Goal: Task Accomplishment & Management: Manage account settings

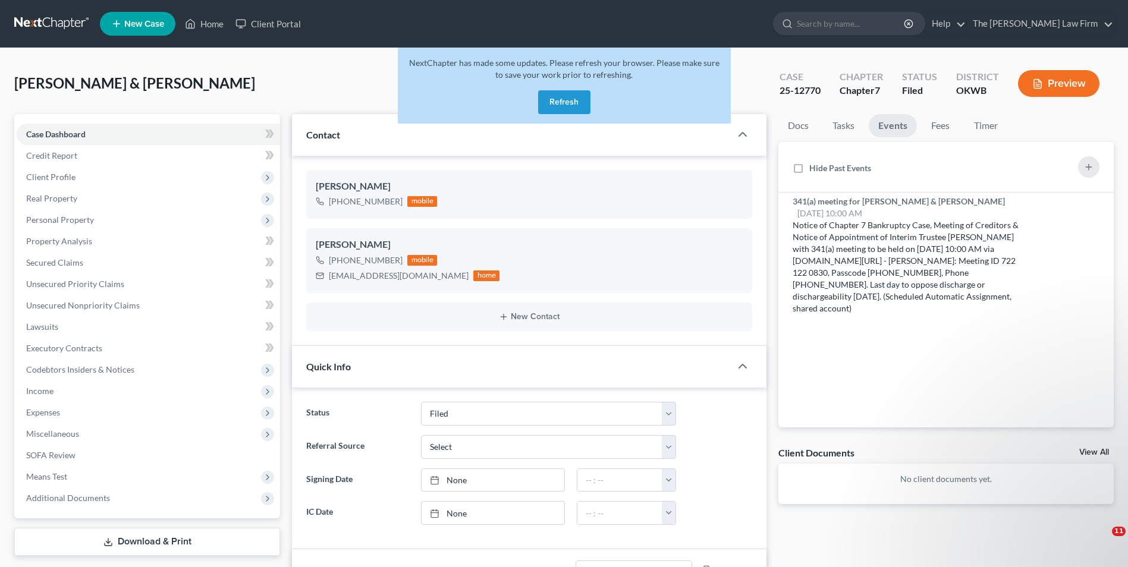
select select "2"
click at [552, 99] on button "Refresh" at bounding box center [564, 102] width 52 height 24
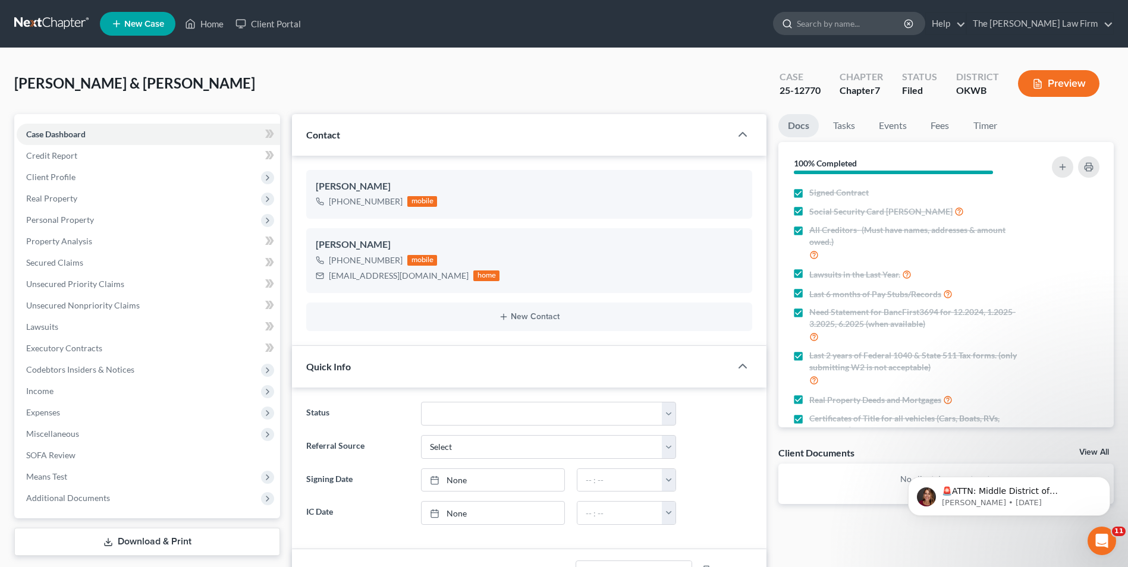
click at [842, 27] on input "search" at bounding box center [851, 23] width 109 height 22
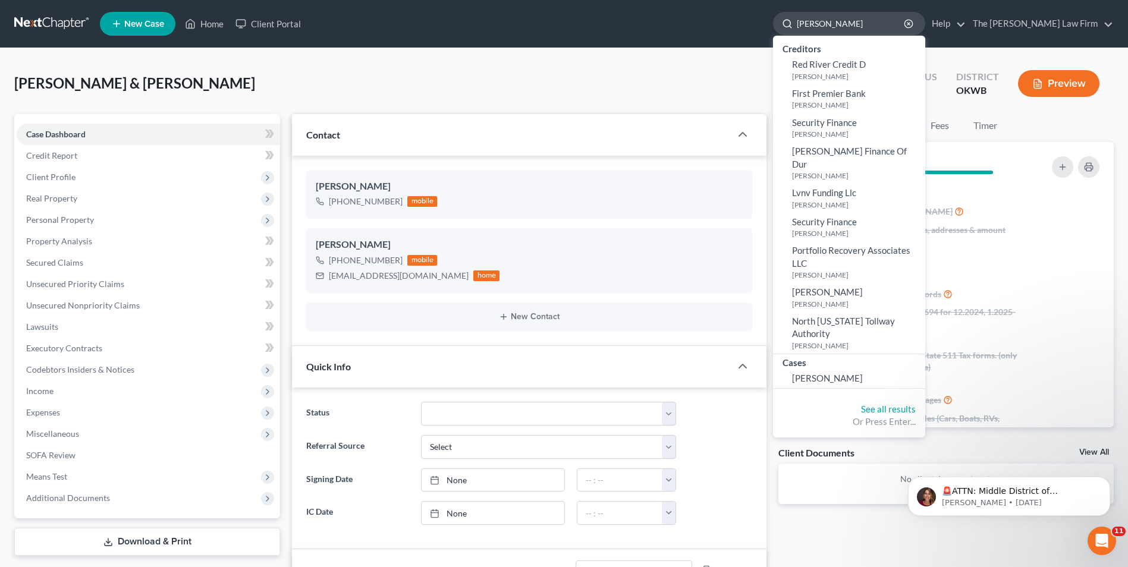
type input "[PERSON_NAME]"
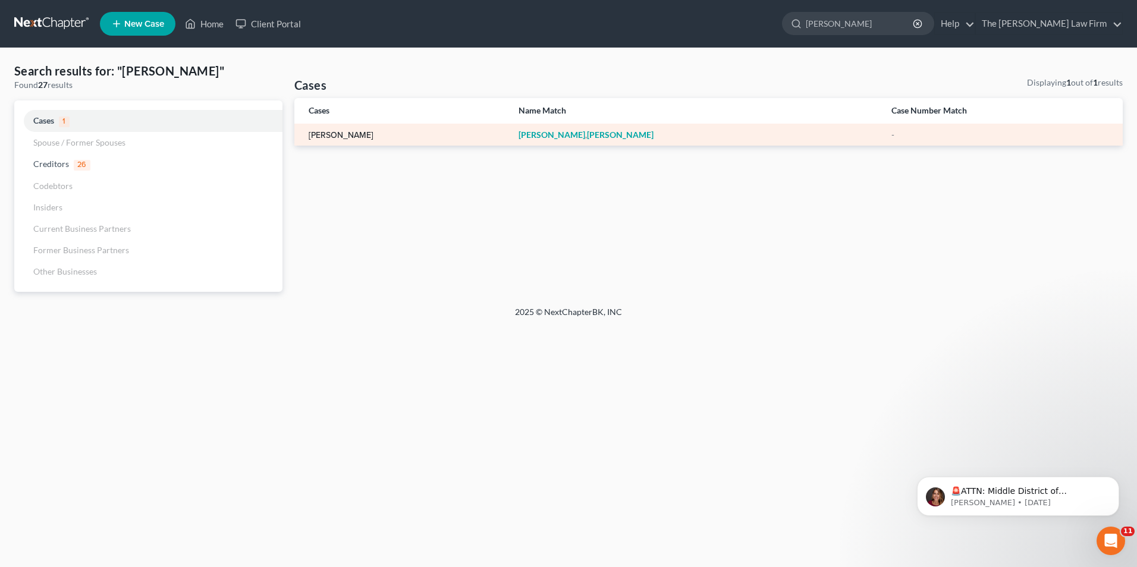
click at [340, 133] on link "[PERSON_NAME]" at bounding box center [341, 135] width 65 height 8
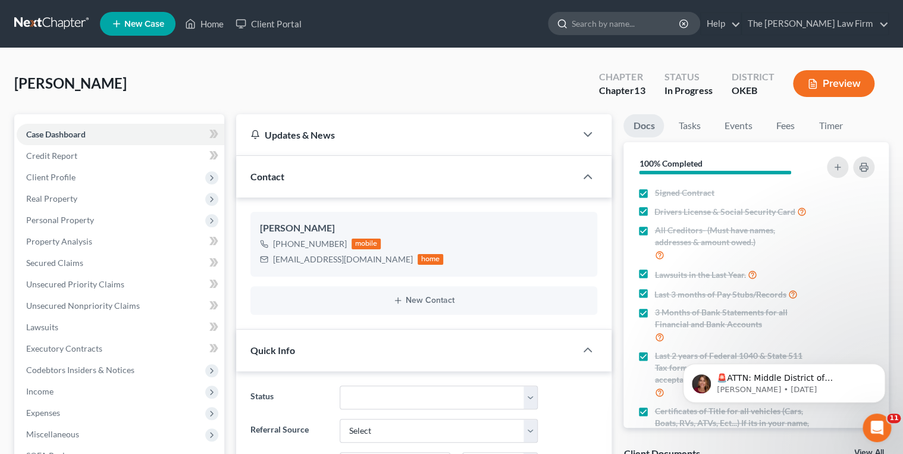
click at [624, 24] on input "search" at bounding box center [625, 23] width 109 height 22
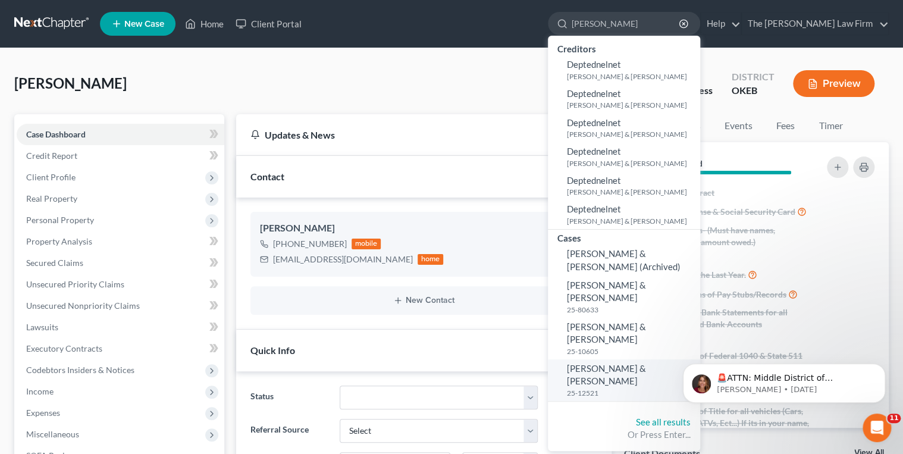
type input "Heard, Jack"
click at [646, 363] on span "[PERSON_NAME] & [PERSON_NAME]" at bounding box center [606, 374] width 79 height 23
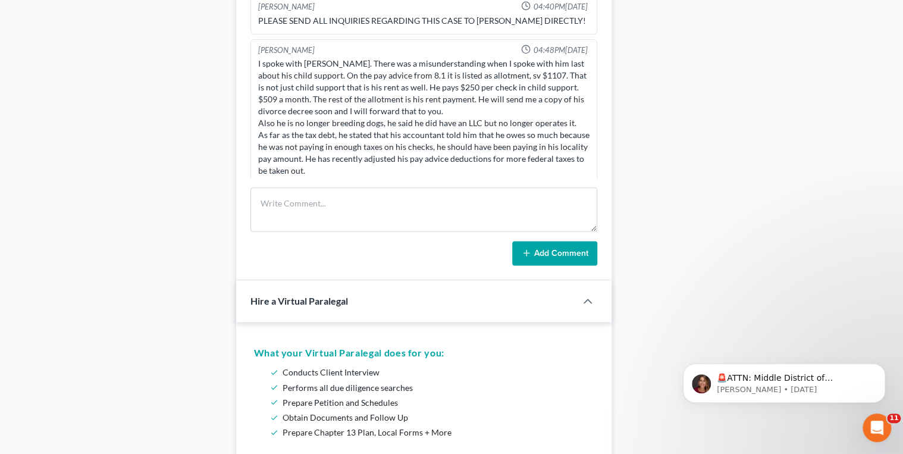
scroll to position [1975, 0]
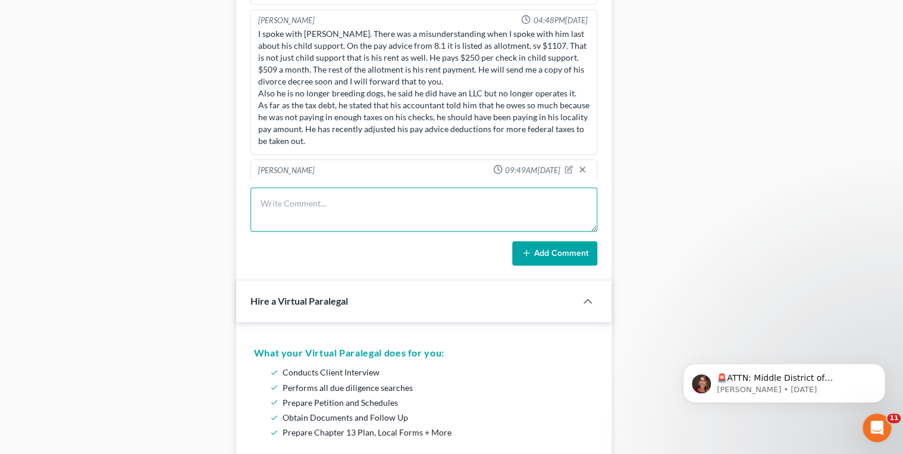
click at [395, 200] on textarea at bounding box center [423, 209] width 347 height 44
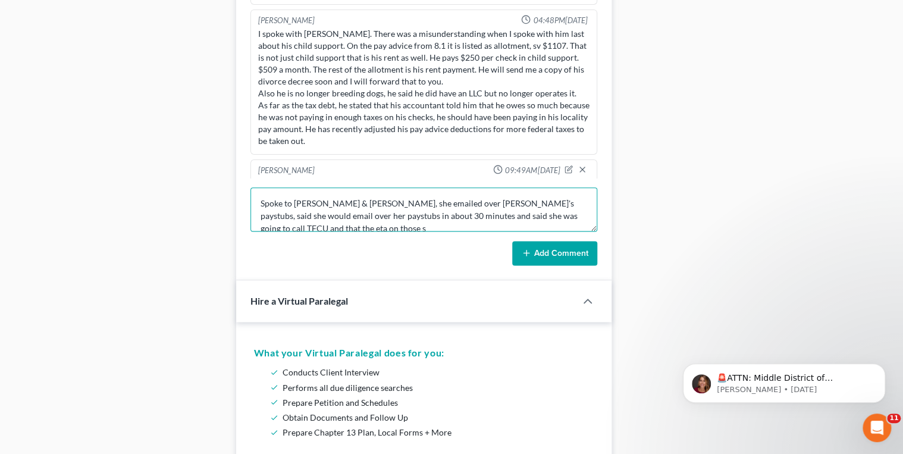
scroll to position [2, 0]
click at [378, 217] on textarea "Spoke to Jack & Meghan, she emailed over Jack's paystubs, said she would email …" at bounding box center [423, 209] width 347 height 44
drag, startPoint x: 377, startPoint y: 209, endPoint x: 441, endPoint y: 203, distance: 64.5
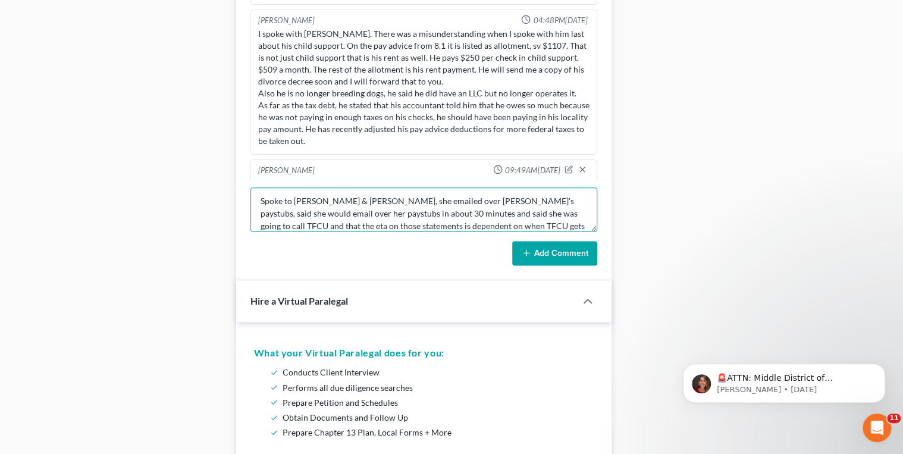
click at [441, 203] on textarea "Spoke to Jack & Meghan, she emailed over Jack's paystubs, said she would email …" at bounding box center [423, 209] width 347 height 44
click at [469, 200] on textarea "Spoke to Jack & Meghan, she emailed over Jack's paystubs, said she would email …" at bounding box center [423, 209] width 347 height 44
click at [484, 207] on textarea "Spoke to Jack & Meghan, she emailed over Jack's paystubs while we were on the p…" at bounding box center [423, 209] width 347 height 44
click at [484, 209] on textarea "Spoke to Jack & Meghan, she emailed over Jack's paystubs while we were on the p…" at bounding box center [423, 209] width 347 height 44
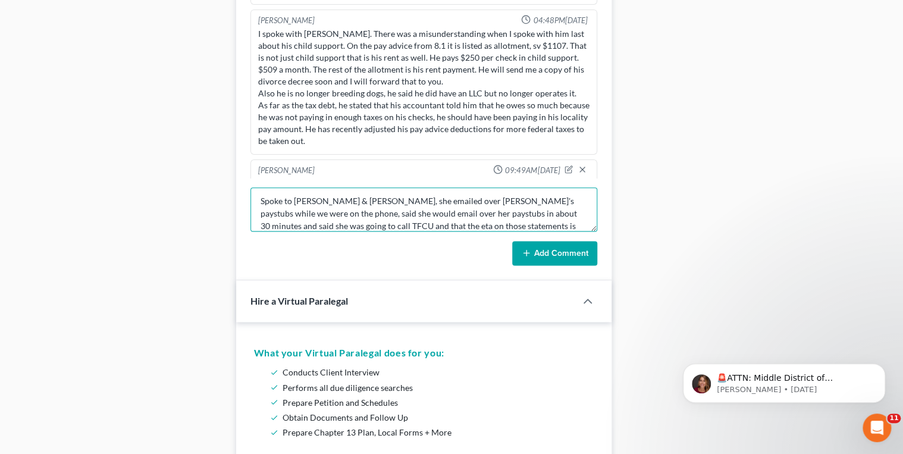
scroll to position [25, 0]
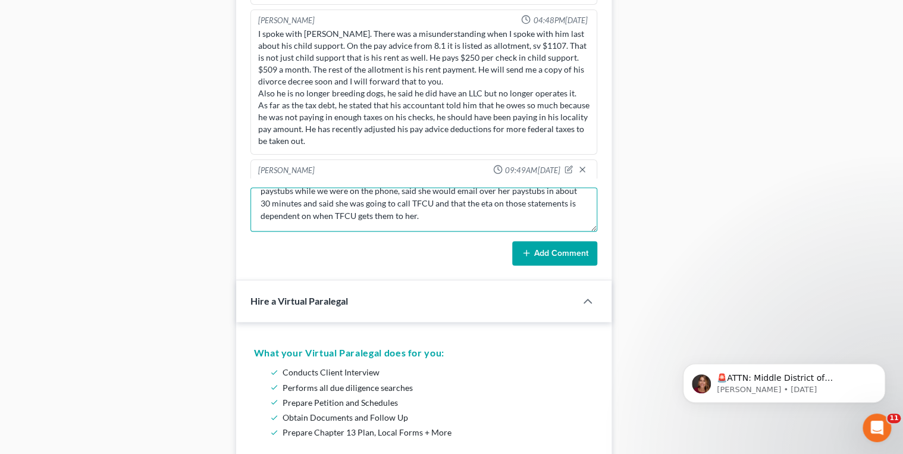
drag, startPoint x: 257, startPoint y: 198, endPoint x: 388, endPoint y: 224, distance: 132.7
click at [388, 224] on textarea "Spoke to Jack & Meghan, she emailed over Jack's paystubs while we were on the p…" at bounding box center [423, 209] width 347 height 44
type textarea "Spoke to Jack & Meghan, she emailed over Jack's paystubs while we were on the p…"
click at [544, 250] on button "Add Comment" at bounding box center [554, 253] width 85 height 25
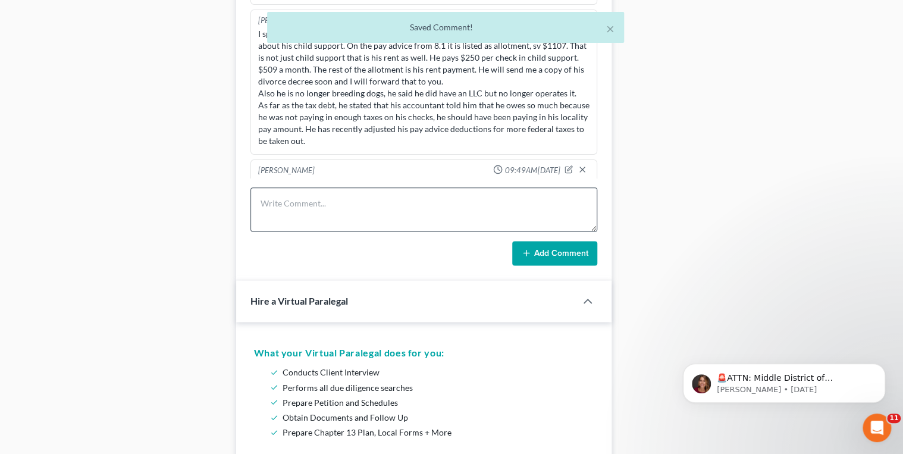
scroll to position [2043, 0]
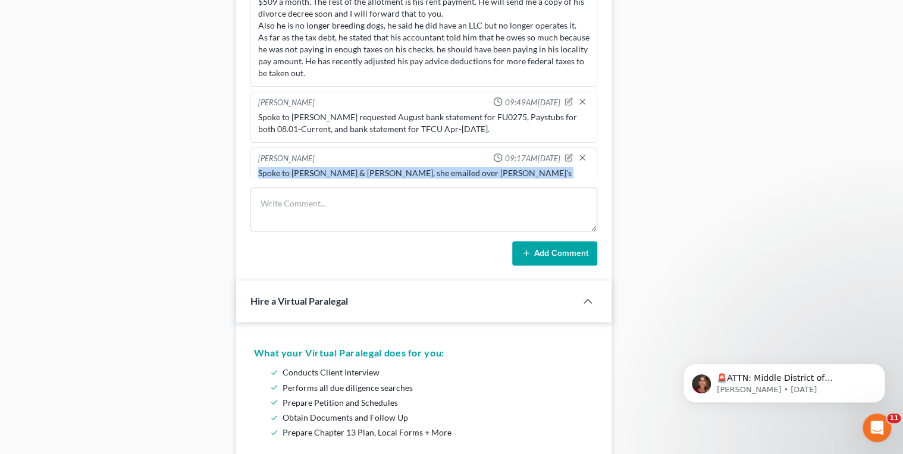
drag, startPoint x: 259, startPoint y: 138, endPoint x: 579, endPoint y: 167, distance: 321.2
click at [579, 167] on div "Spoke to Jack & Meghan, she emailed over Jack's paystubs while we were on the p…" at bounding box center [424, 191] width 332 height 48
drag, startPoint x: 579, startPoint y: 167, endPoint x: 515, endPoint y: 155, distance: 65.4
copy div "Spoke to Jack & Meghan, she emailed over Jack's paystubs while we were on the p…"
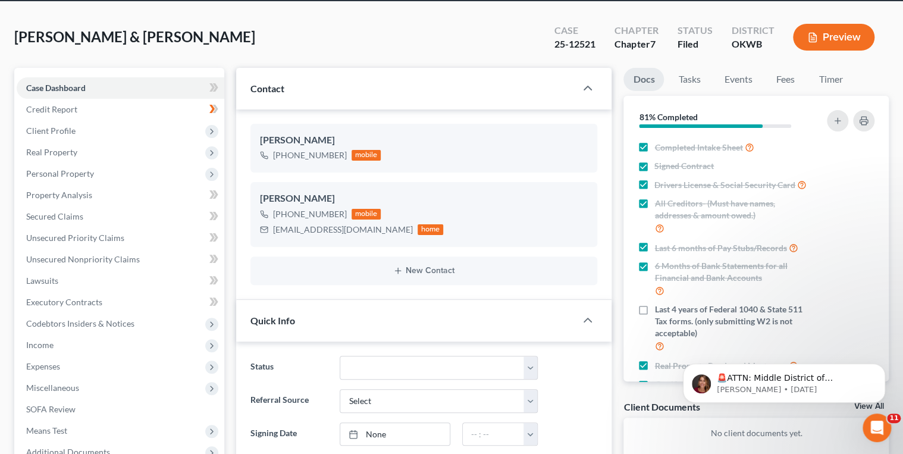
scroll to position [0, 0]
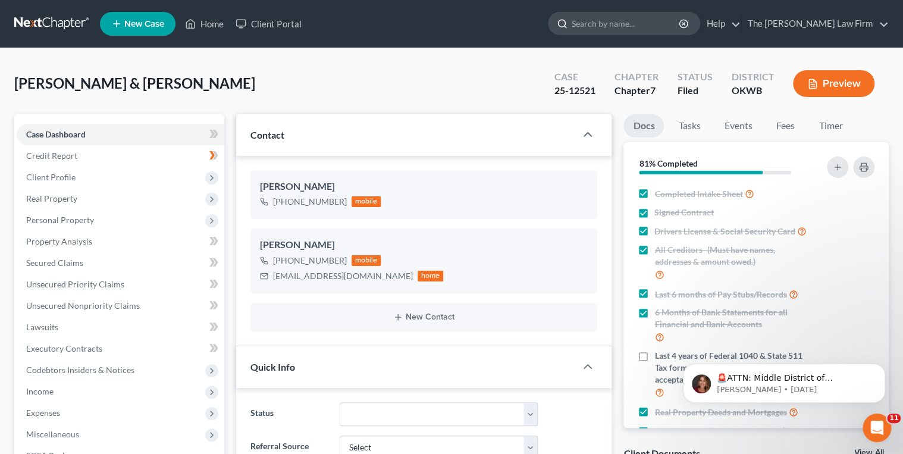
click at [653, 26] on input "search" at bounding box center [625, 23] width 109 height 22
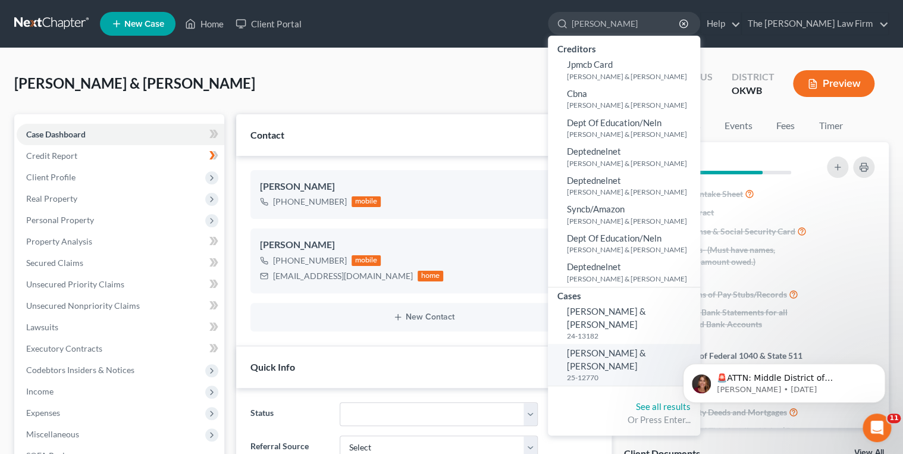
type input "Stewart, Ro"
click at [646, 347] on span "Stewart, Robert & Melissa" at bounding box center [606, 358] width 79 height 23
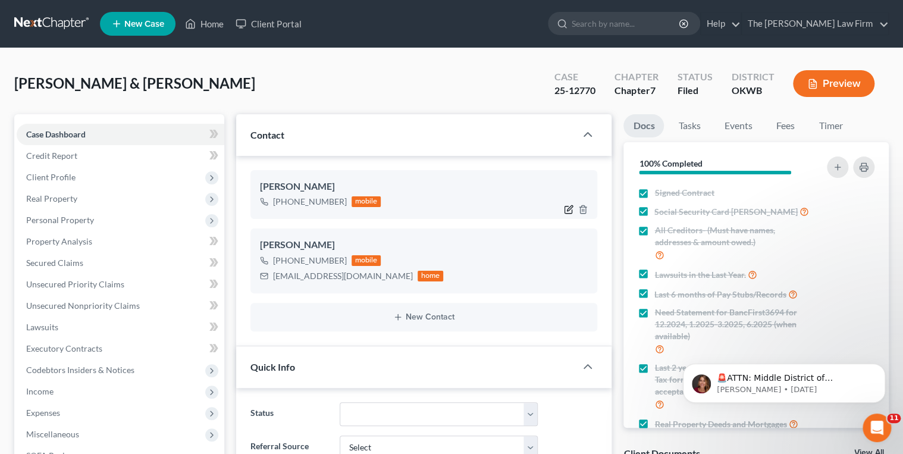
click at [568, 206] on icon "button" at bounding box center [569, 210] width 10 height 10
select select "0"
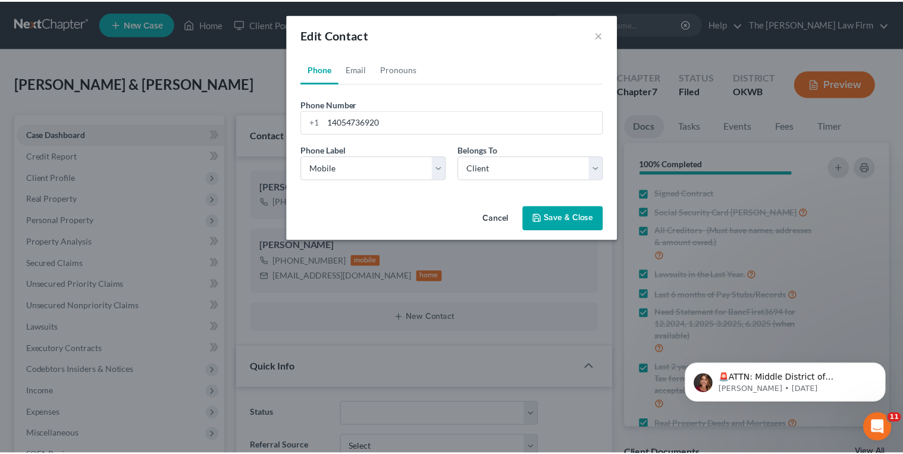
scroll to position [1021, 0]
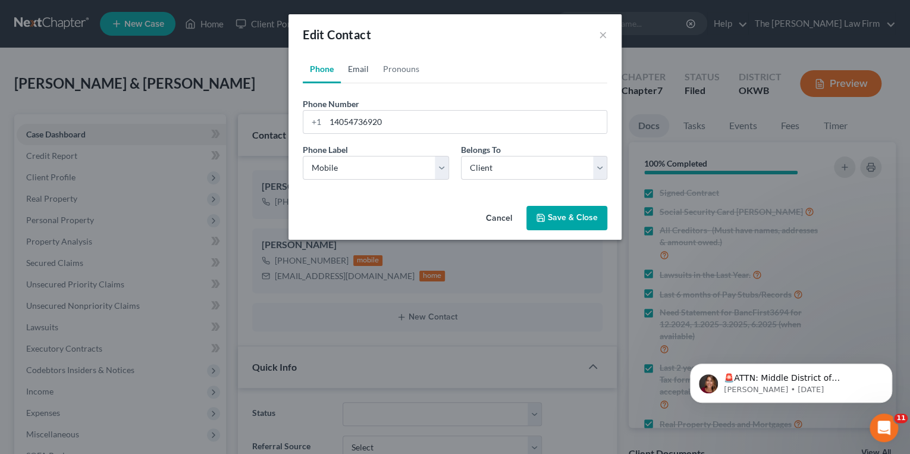
click at [360, 70] on link "Email" at bounding box center [358, 69] width 35 height 29
click at [360, 121] on input "email" at bounding box center [465, 122] width 281 height 23
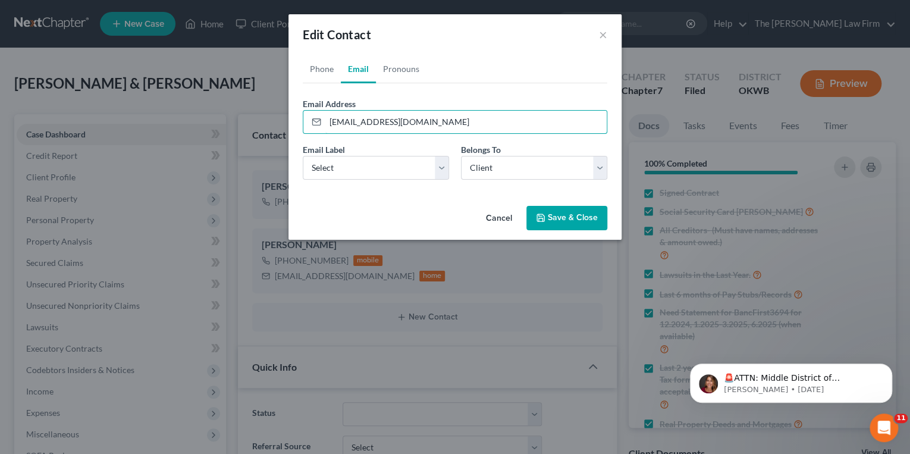
type input "rstewart7273@gmail.com"
click at [548, 216] on button "Save & Close" at bounding box center [566, 218] width 81 height 25
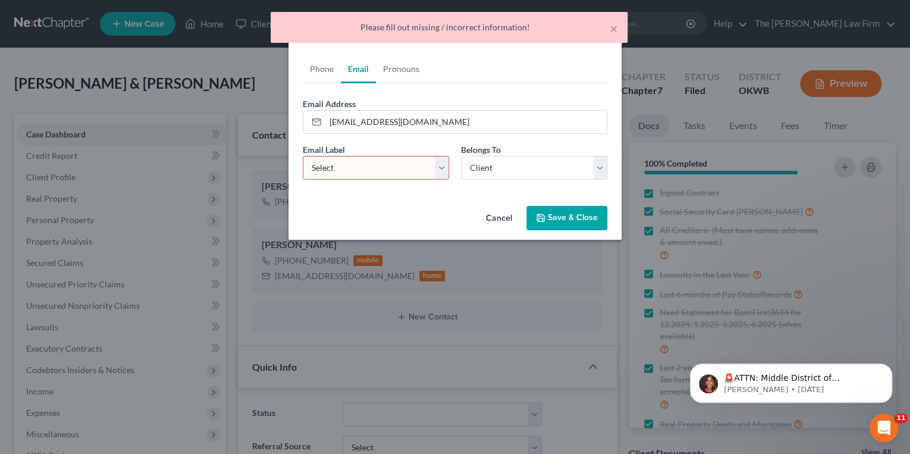
click at [407, 166] on select "Select Home Work Other" at bounding box center [376, 168] width 146 height 24
select select "0"
click at [303, 156] on select "Select Home Work Other" at bounding box center [376, 168] width 146 height 24
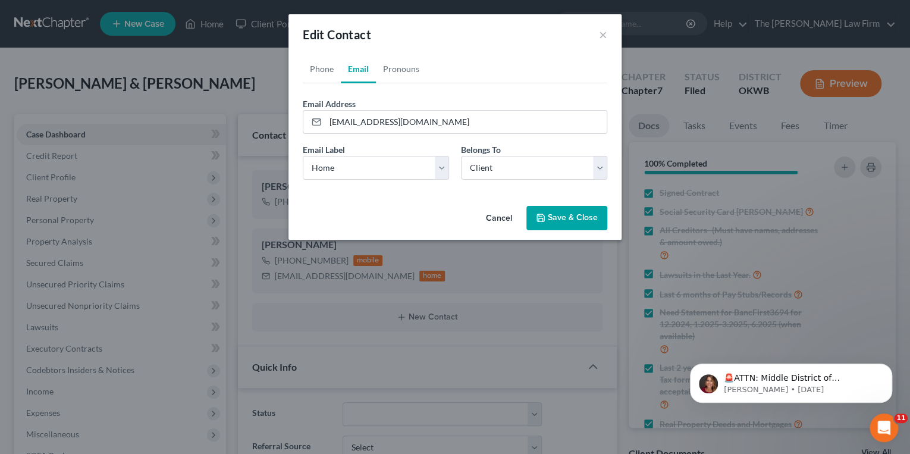
click at [551, 215] on button "Save & Close" at bounding box center [566, 218] width 81 height 25
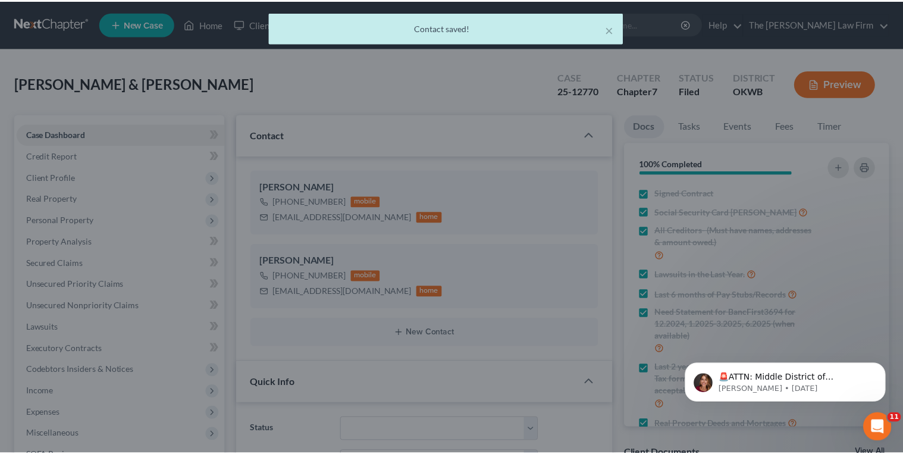
scroll to position [1033, 0]
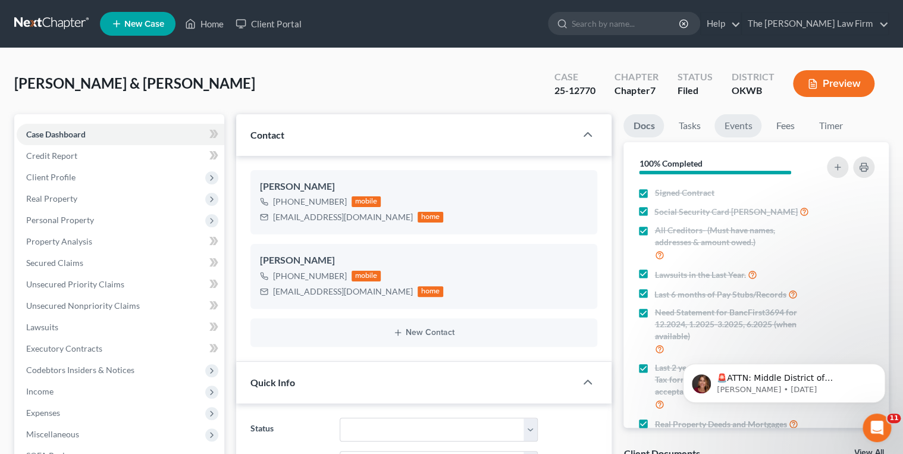
click at [728, 128] on link "Events" at bounding box center [737, 125] width 47 height 23
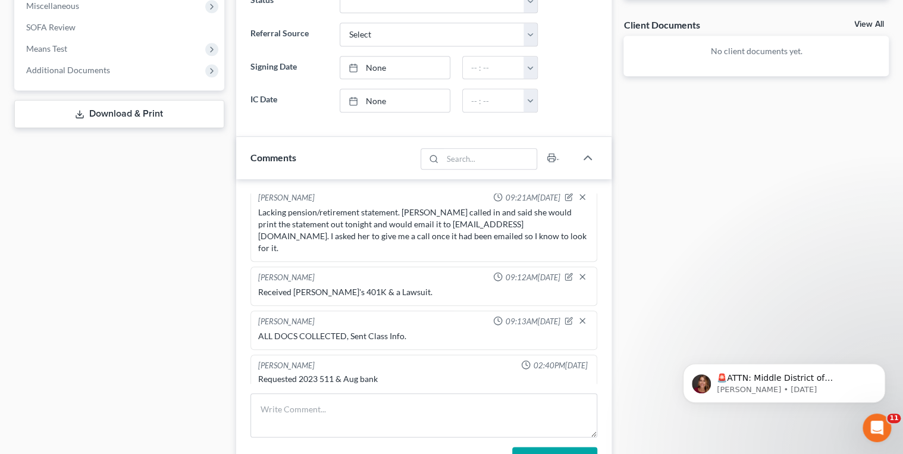
scroll to position [1033, 0]
drag, startPoint x: 315, startPoint y: 357, endPoint x: 307, endPoint y: 364, distance: 10.6
click at [307, 417] on div "LVM requesting bank statements BF5777 Jun, Aug-Sept 5, BF3694 Jun-Sept 5, and 2…" at bounding box center [424, 429] width 332 height 24
drag, startPoint x: 307, startPoint y: 364, endPoint x: 294, endPoint y: 365, distance: 12.5
copy div "bank statements BF5777 Jun, Aug-Sept 5, BF3694 Jun-Sept 5, and 2023 Federal Tax…"
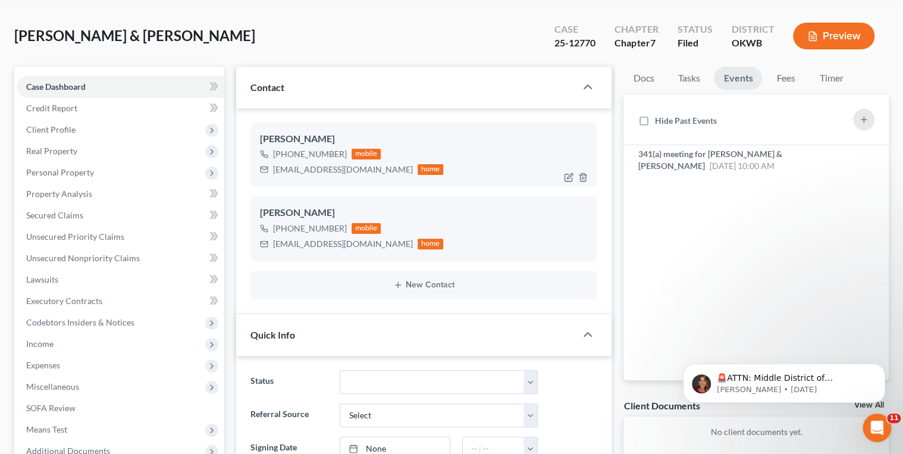
scroll to position [48, 0]
click at [309, 170] on div "rstewart7273@gmail.com" at bounding box center [343, 170] width 140 height 12
copy div "rstewart7273@gmail.com"
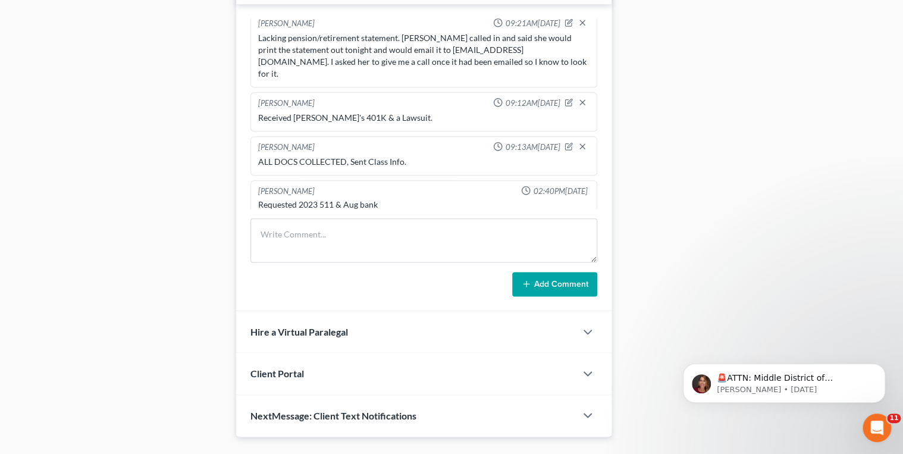
scroll to position [618, 0]
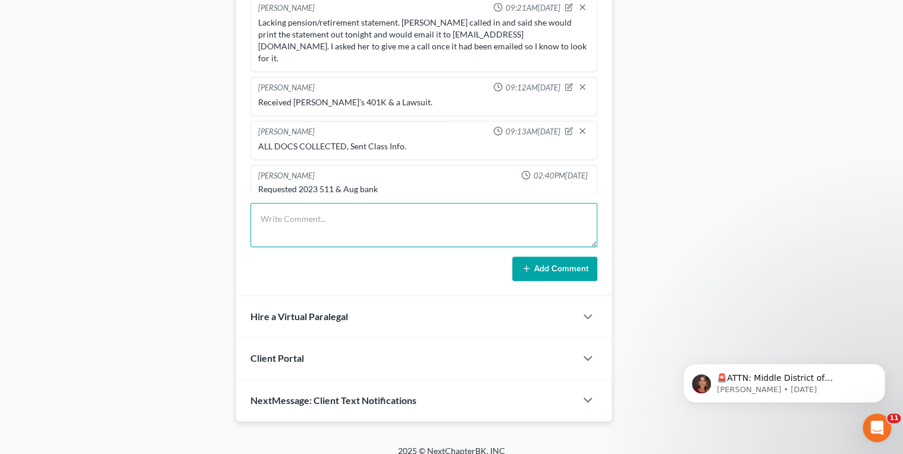
click at [366, 226] on textarea at bounding box center [423, 225] width 347 height 44
type textarea "Spoke to Robert, he asked me to email him a list of what is needed. I sent an e…"
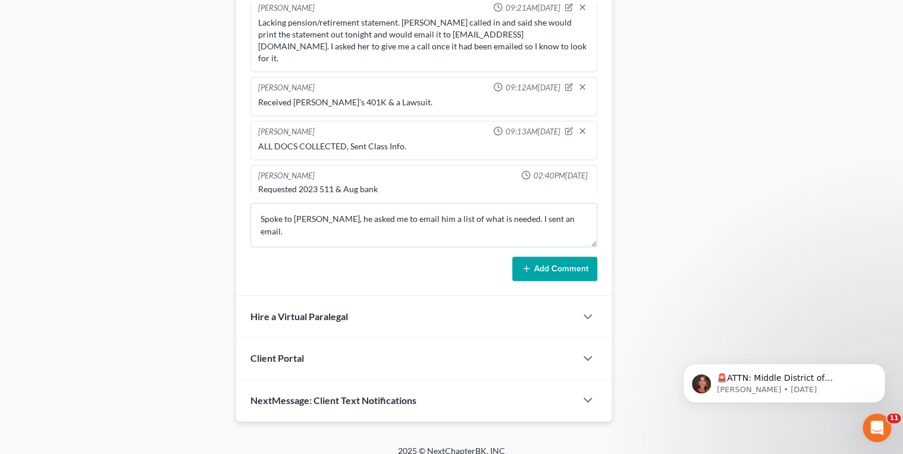
click at [520, 262] on button "Add Comment" at bounding box center [554, 268] width 85 height 25
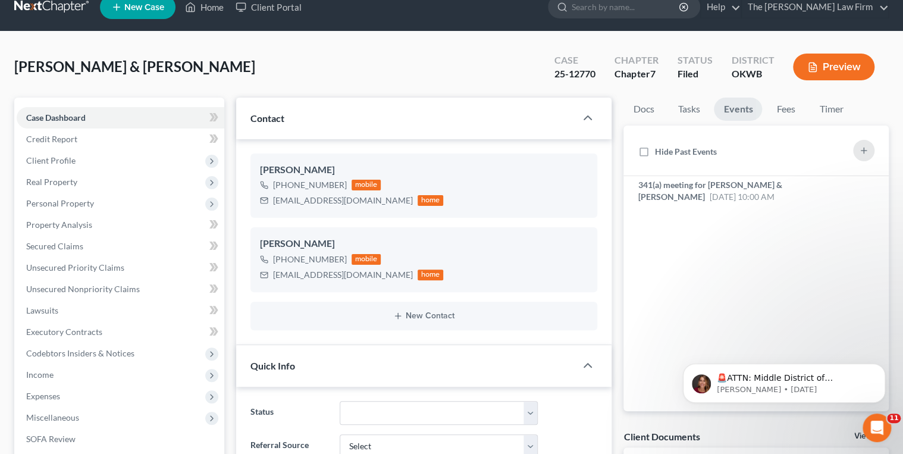
scroll to position [0, 0]
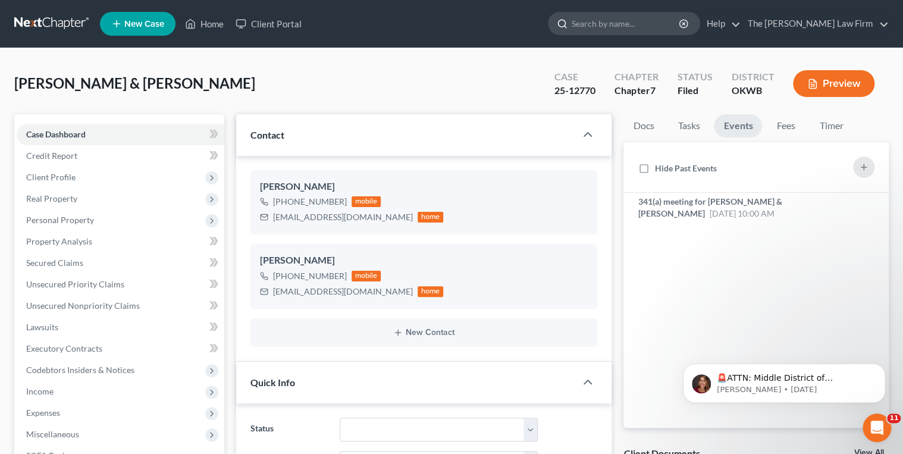
click at [645, 22] on input "search" at bounding box center [625, 23] width 109 height 22
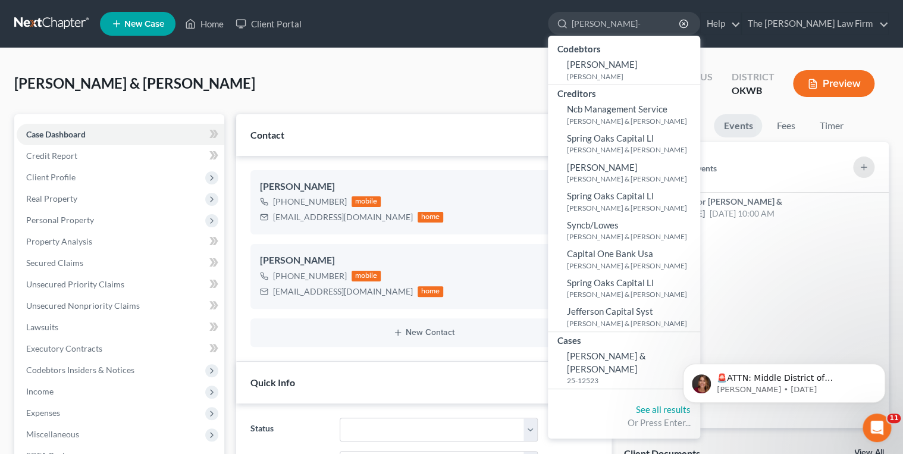
type input "Pickett-"
click at [667, 355] on html "🚨ATTN: Middle District of Florida The court has added a new Credit Counseling F…" at bounding box center [784, 379] width 238 height 83
click at [668, 375] on small "25-12523" at bounding box center [632, 380] width 130 height 10
select select "1"
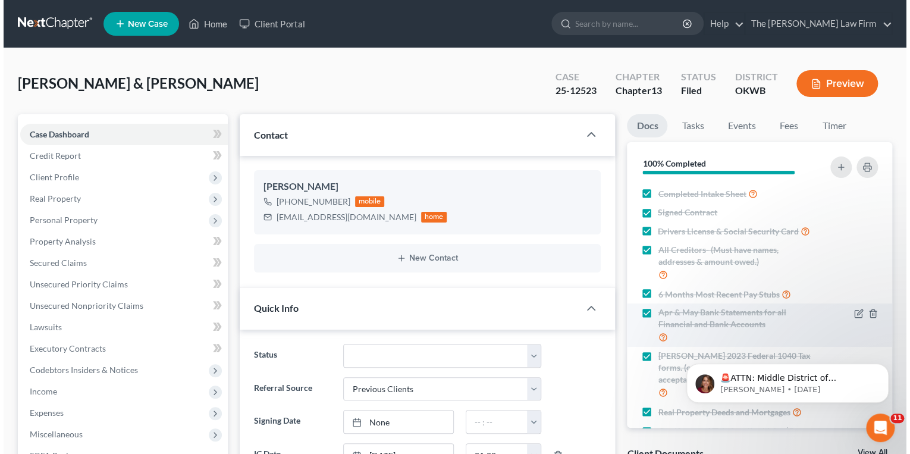
scroll to position [2136, 0]
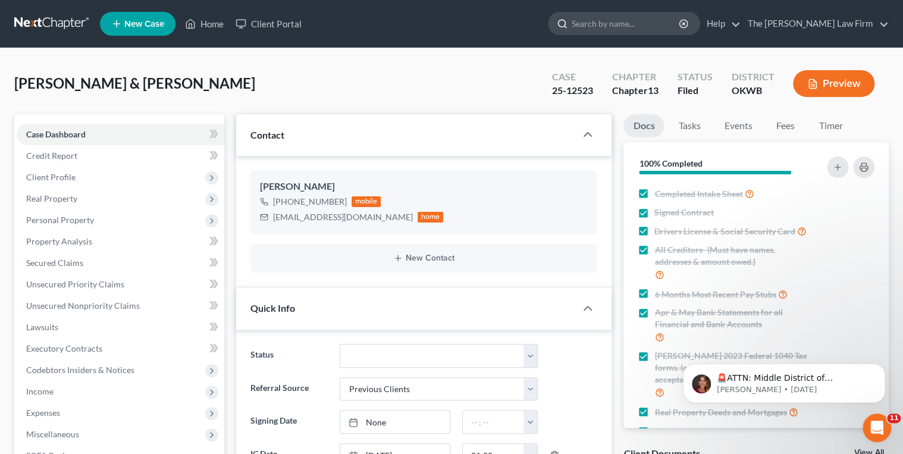
click at [644, 28] on input "search" at bounding box center [625, 23] width 109 height 22
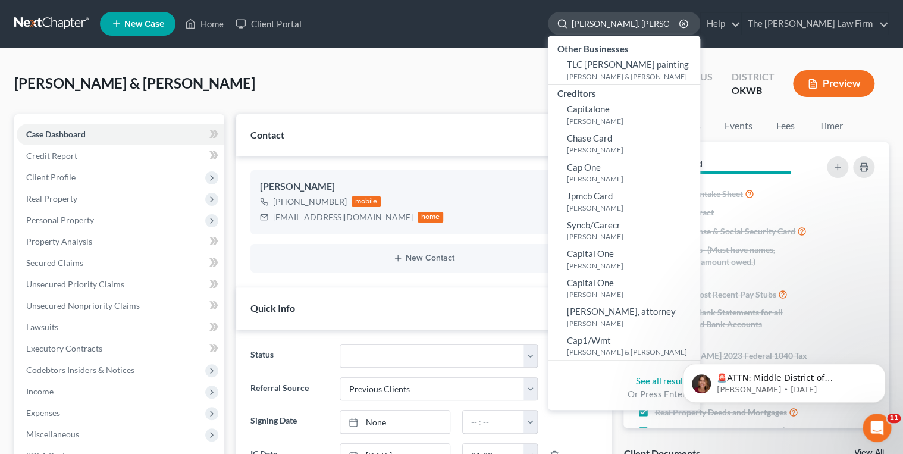
type input "Campbell. Synthia"
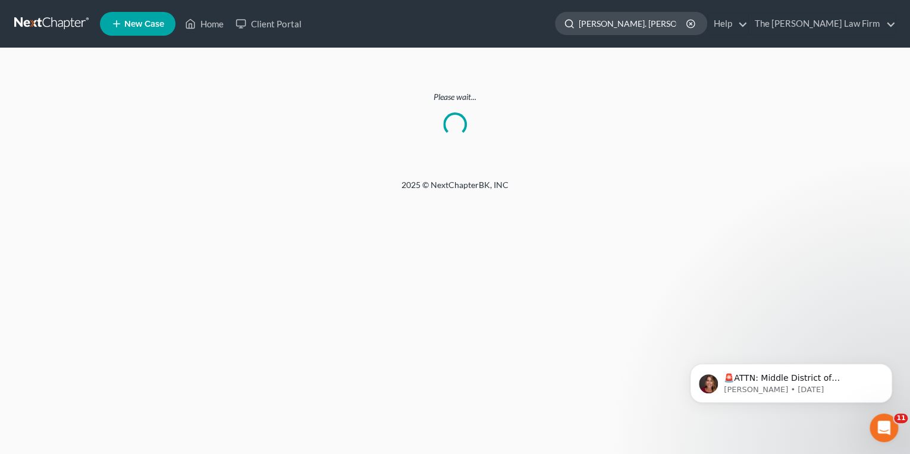
click at [687, 24] on input "Campbell. Synthia" at bounding box center [633, 23] width 109 height 22
type input "Campbell."
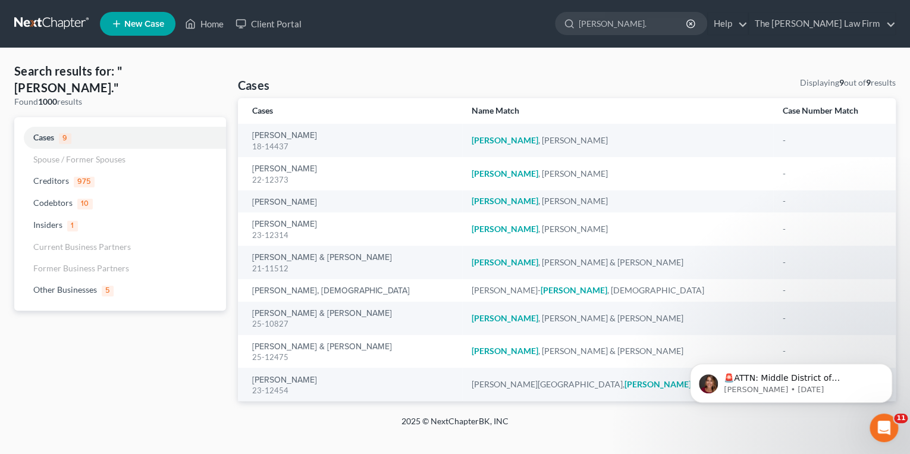
click at [59, 23] on link at bounding box center [52, 23] width 76 height 21
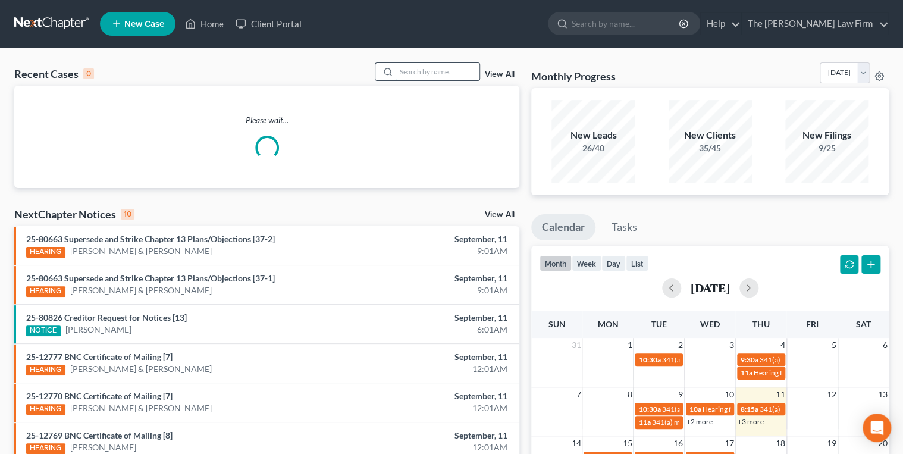
click at [408, 74] on input "search" at bounding box center [437, 71] width 83 height 17
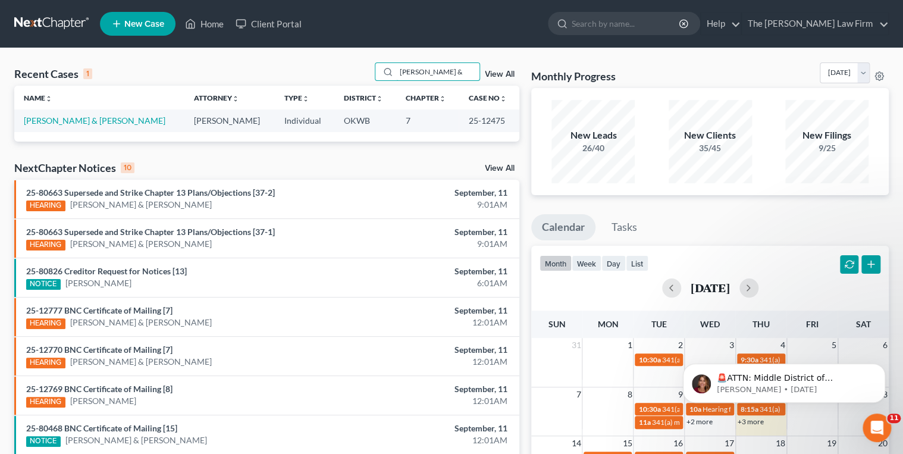
type input "Campbell, Terry &"
click at [65, 114] on td "[PERSON_NAME] & [PERSON_NAME]" at bounding box center [99, 120] width 170 height 22
click at [65, 119] on link "[PERSON_NAME] & [PERSON_NAME]" at bounding box center [95, 120] width 142 height 10
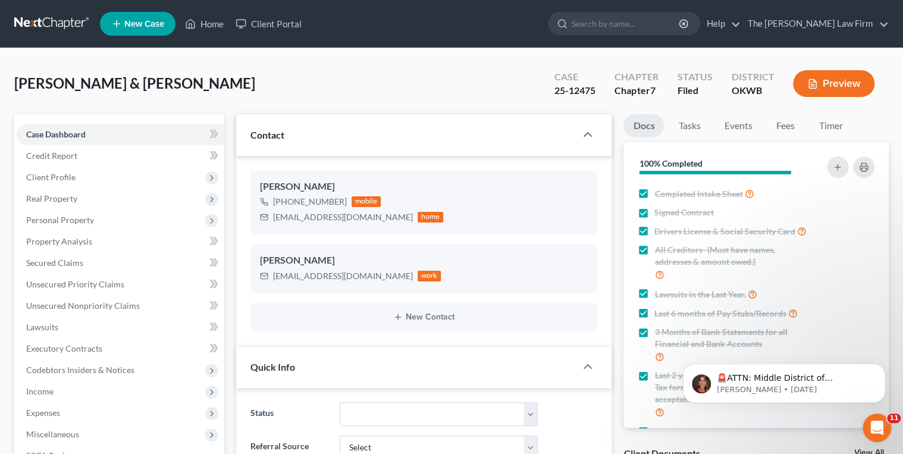
scroll to position [397, 0]
click at [729, 124] on link "Events" at bounding box center [737, 125] width 47 height 23
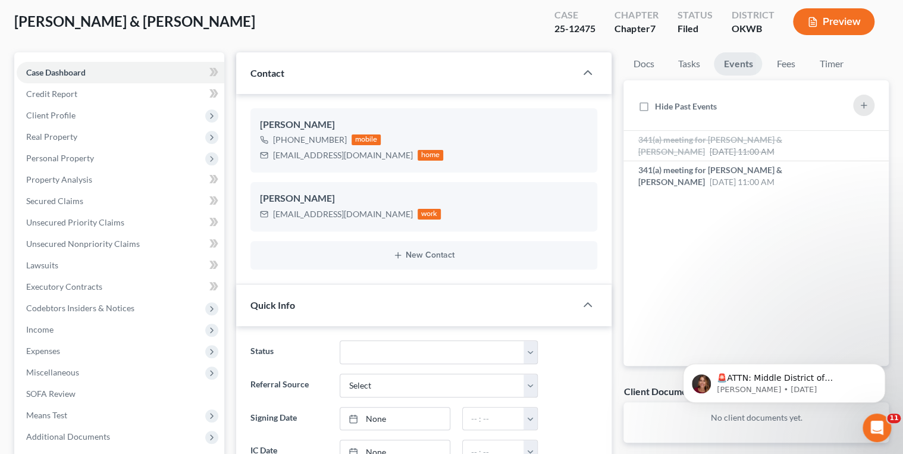
scroll to position [0, 0]
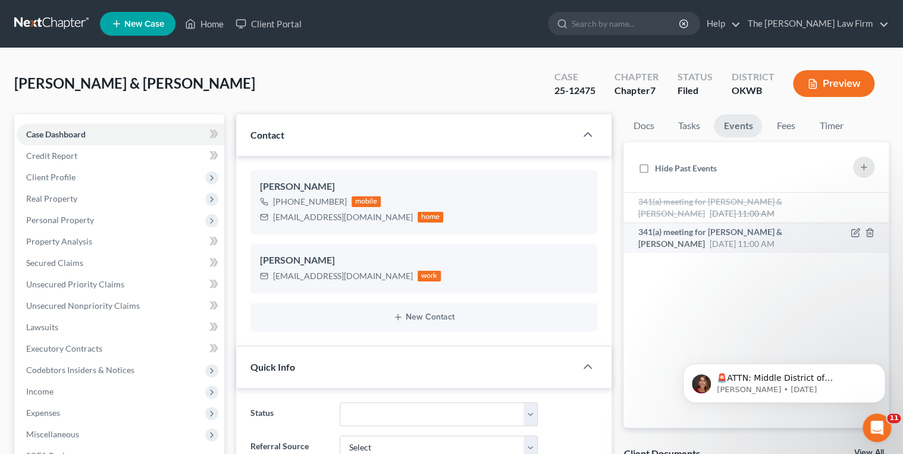
click at [750, 240] on span "Sep 15, 2025 11:00 AM" at bounding box center [741, 243] width 65 height 10
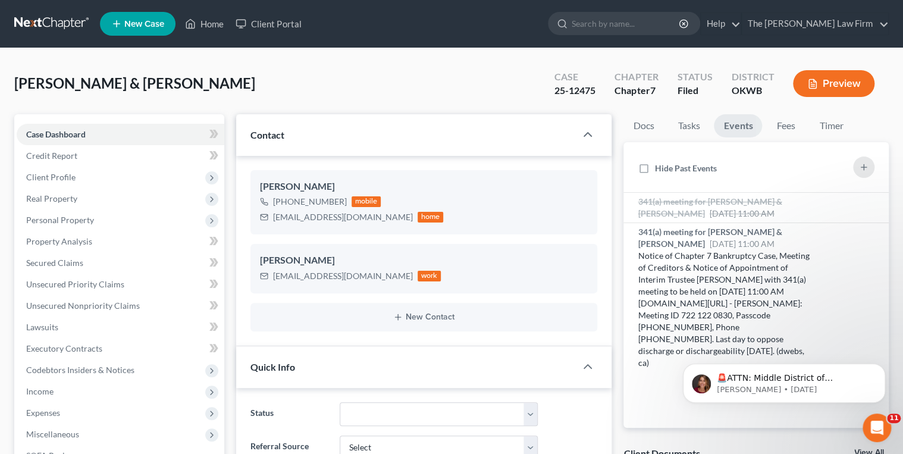
click at [569, 89] on div "25-12475" at bounding box center [574, 91] width 41 height 14
copy div "25-12475"
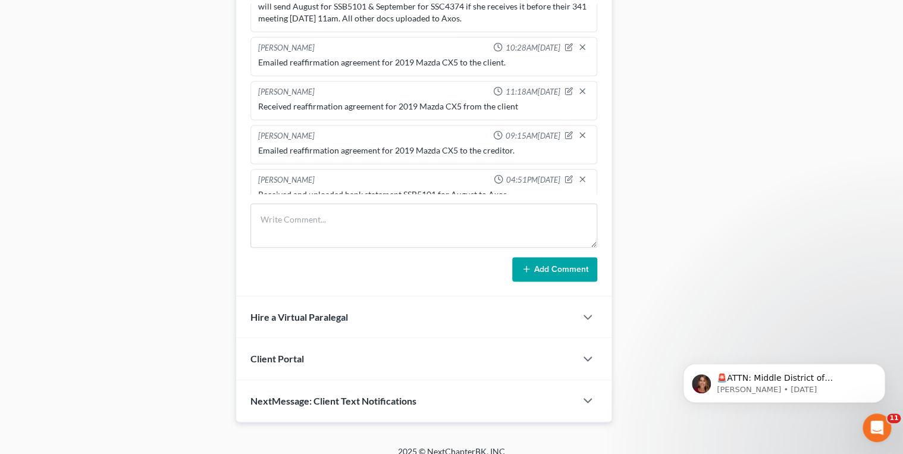
scroll to position [612, 0]
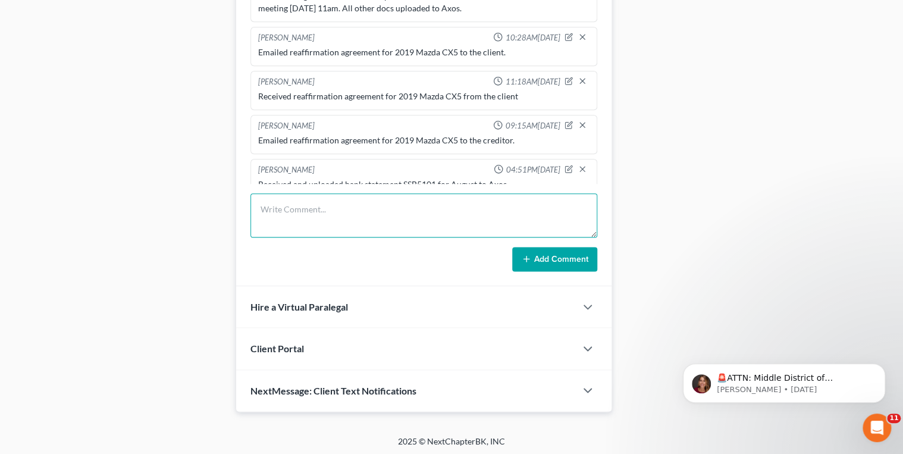
click at [319, 205] on textarea at bounding box center [423, 215] width 347 height 44
type textarea "Received and uploaded bank statement SSB4374 for September to Axos."
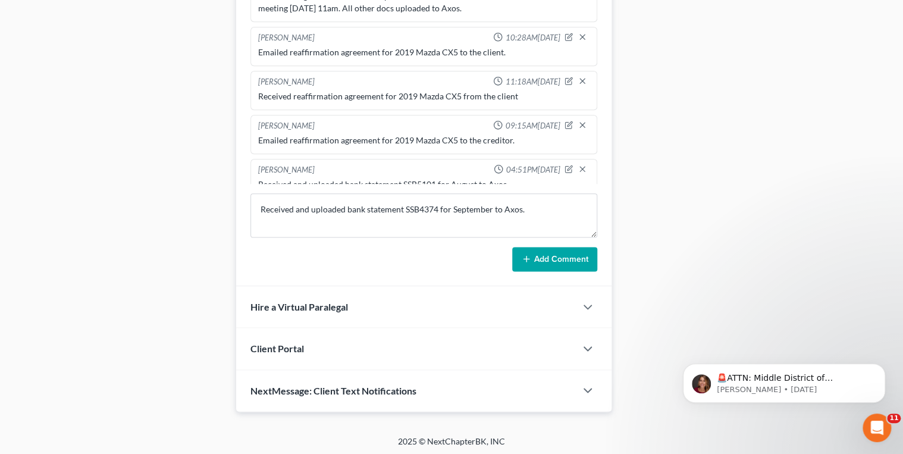
click at [589, 257] on button "Add Comment" at bounding box center [554, 259] width 85 height 25
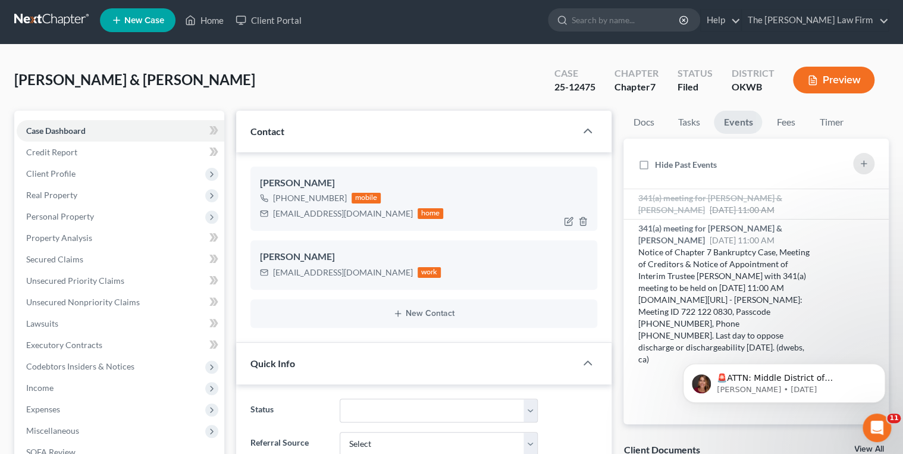
scroll to position [0, 0]
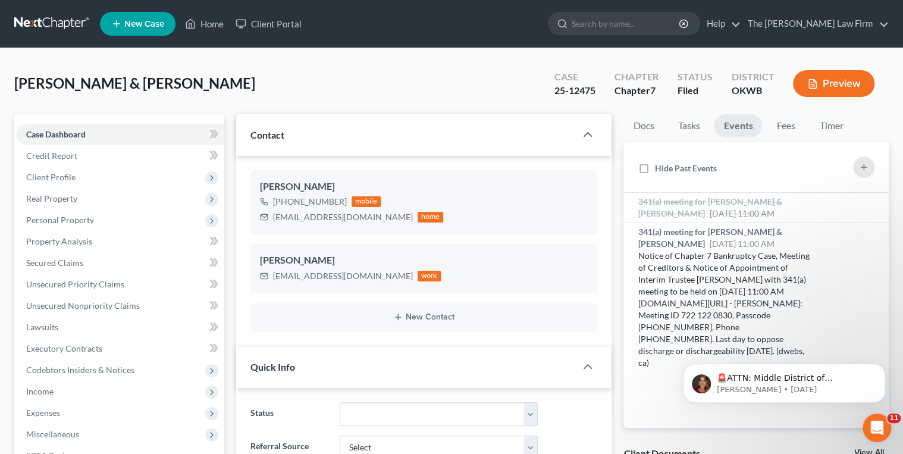
click at [62, 24] on link at bounding box center [52, 23] width 76 height 21
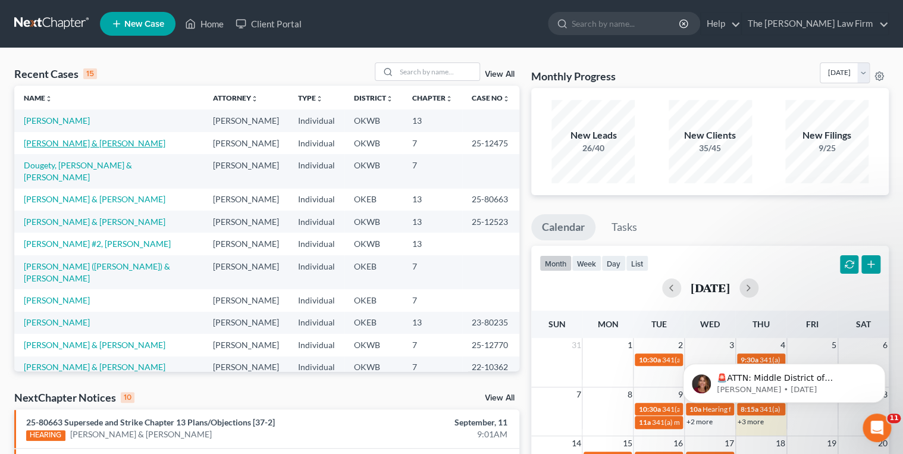
click at [48, 142] on link "[PERSON_NAME] & [PERSON_NAME]" at bounding box center [95, 143] width 142 height 10
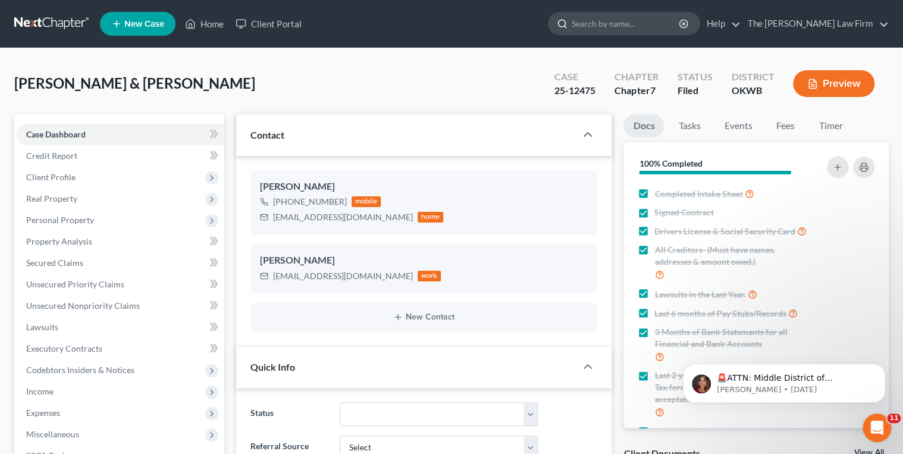
click at [678, 24] on input "search" at bounding box center [625, 23] width 109 height 22
click at [45, 17] on link at bounding box center [52, 23] width 76 height 21
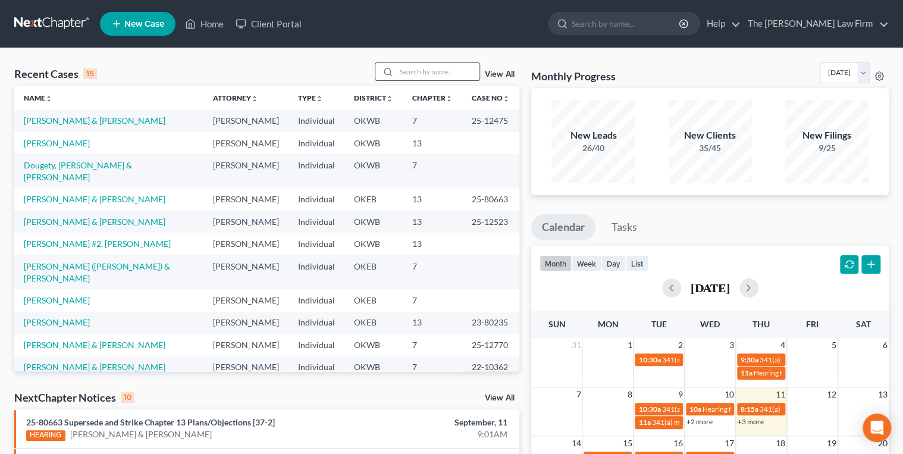
click at [400, 74] on input "search" at bounding box center [437, 71] width 83 height 17
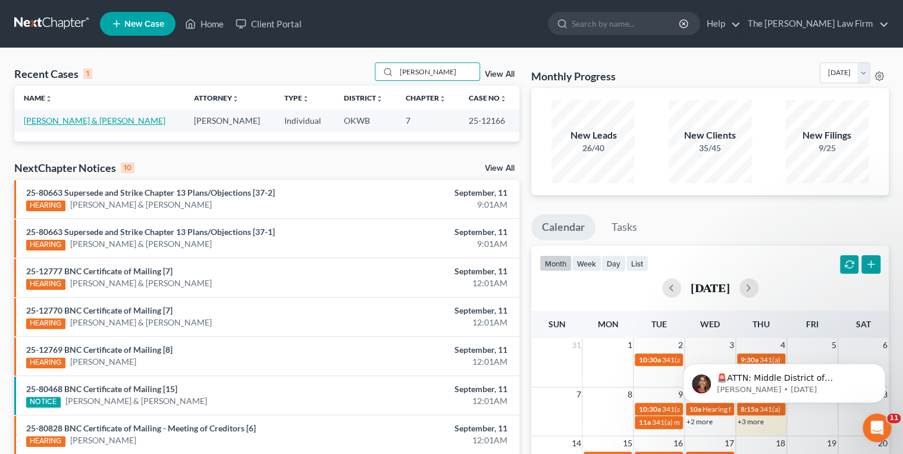
type input "[PERSON_NAME]"
click at [98, 122] on link "[PERSON_NAME] & [PERSON_NAME]" at bounding box center [95, 120] width 142 height 10
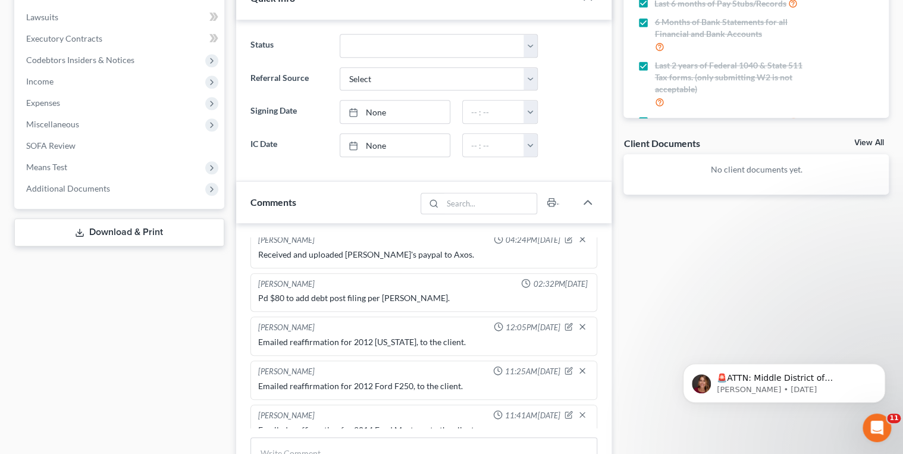
scroll to position [333, 0]
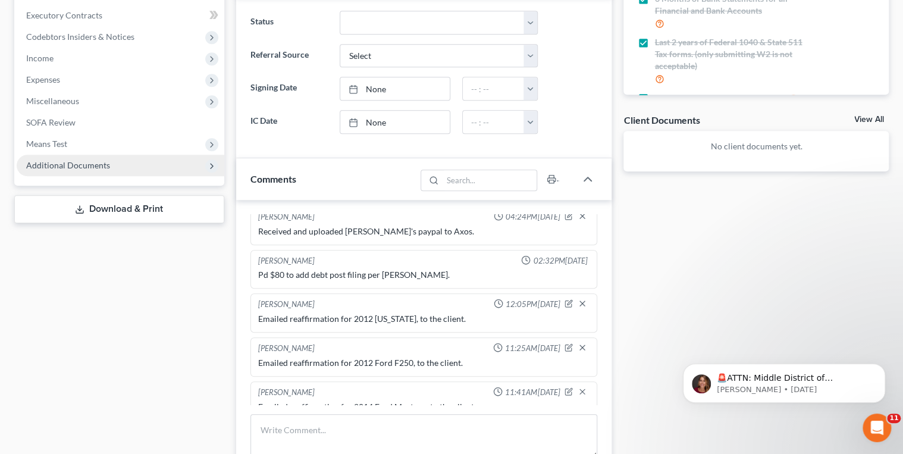
click at [94, 169] on span "Additional Documents" at bounding box center [68, 165] width 84 height 10
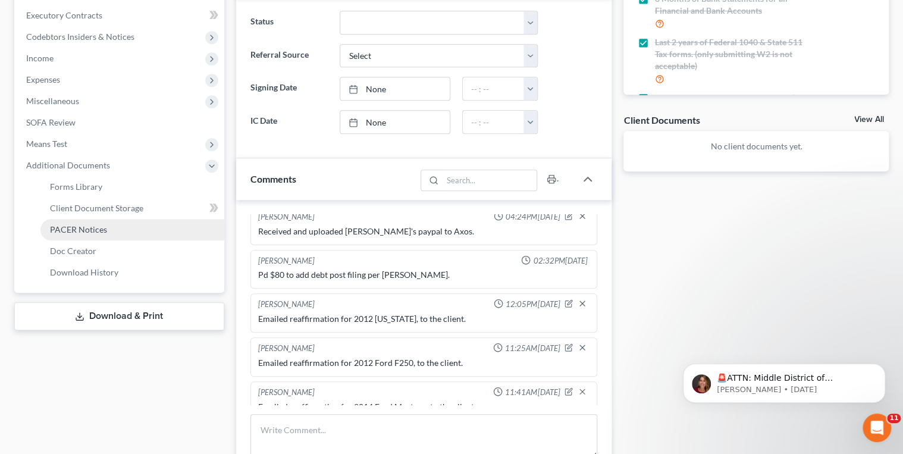
click at [95, 224] on span "PACER Notices" at bounding box center [78, 229] width 57 height 10
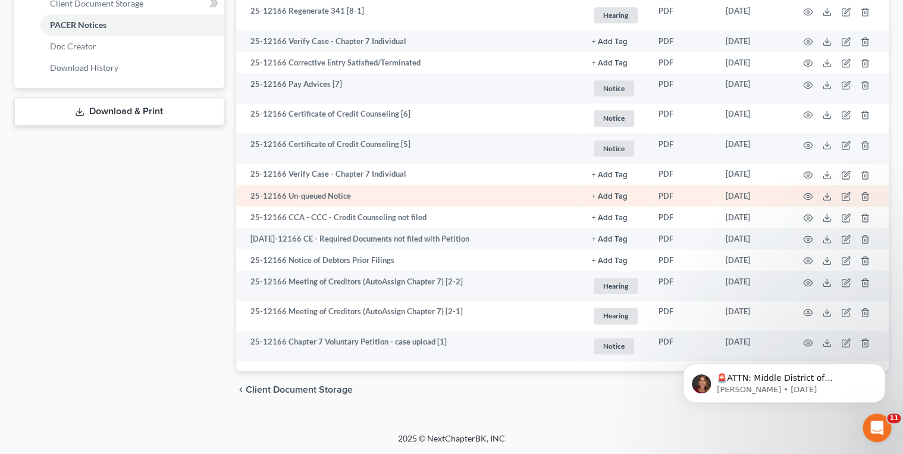
scroll to position [539, 0]
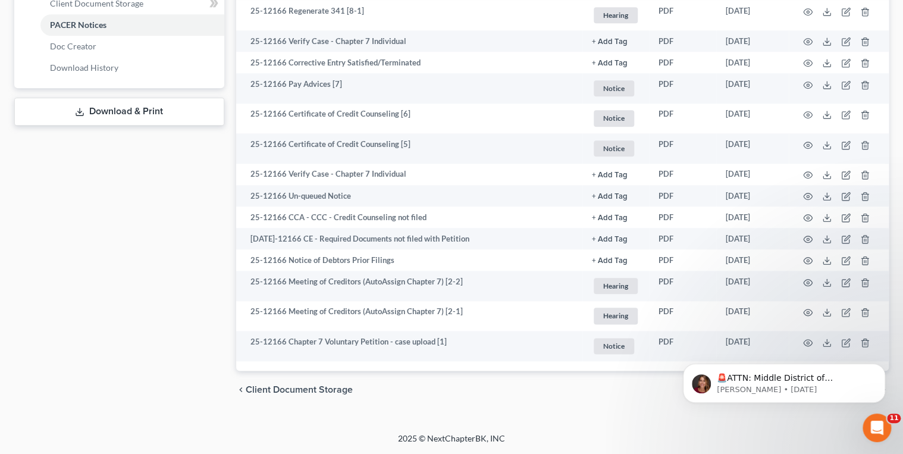
click at [802, 343] on body "🚨ATTN: Middle District of Florida The court has added a new Credit Counseling F…" at bounding box center [783, 380] width 228 height 74
click at [804, 340] on html "🚨ATTN: Middle District of Florida The court has added a new Credit Counseling F…" at bounding box center [784, 379] width 238 height 83
click at [881, 366] on icon "Dismiss notification" at bounding box center [881, 366] width 4 height 4
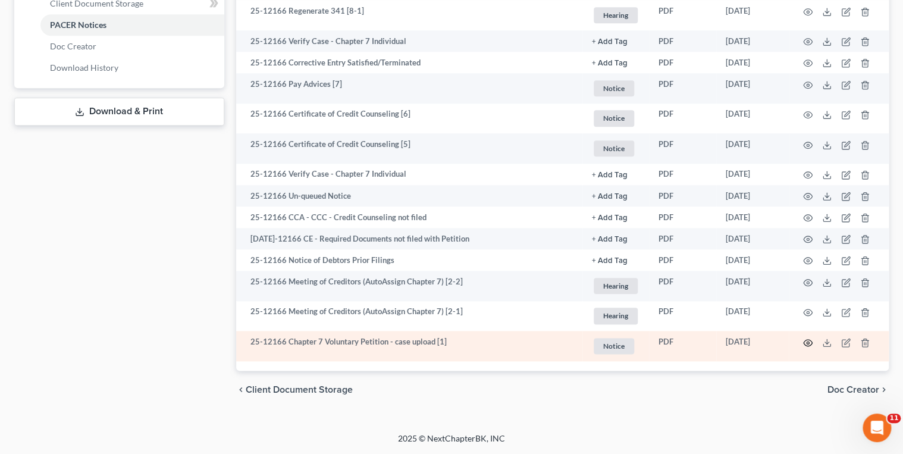
click at [807, 340] on icon "button" at bounding box center [808, 343] width 10 height 10
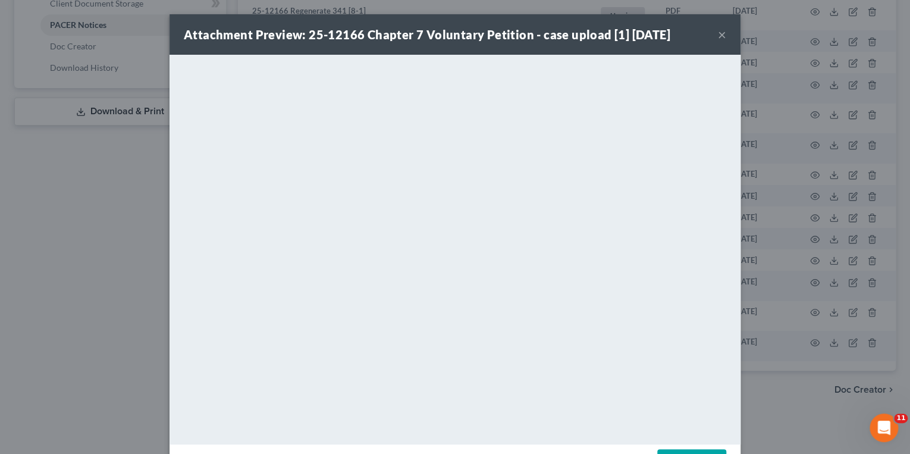
click at [719, 33] on button "×" at bounding box center [722, 34] width 8 height 14
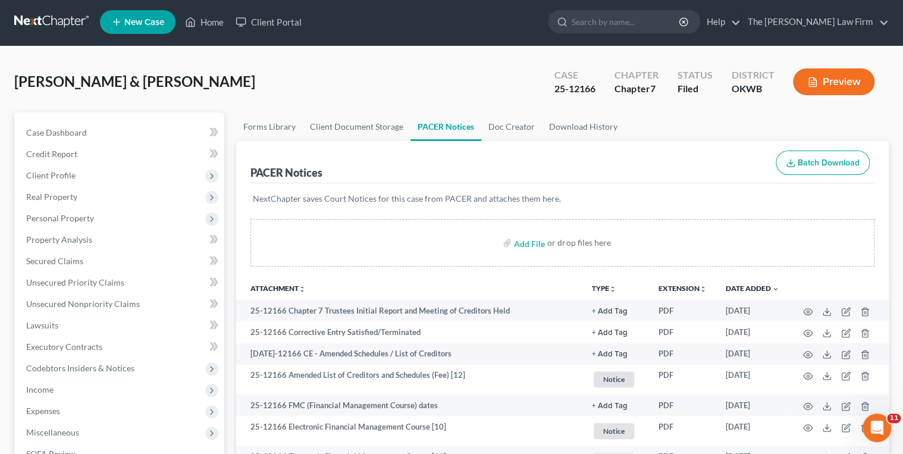
scroll to position [0, 0]
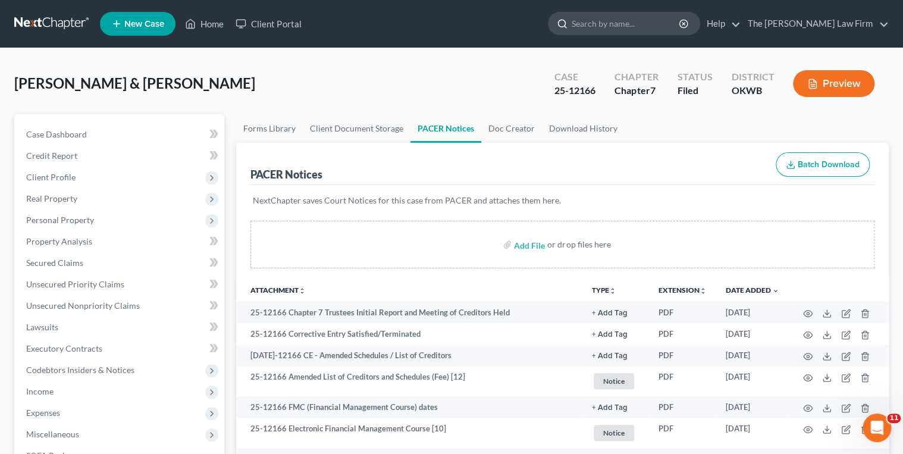
click at [621, 20] on input "search" at bounding box center [625, 23] width 109 height 22
click at [40, 18] on link at bounding box center [52, 23] width 76 height 21
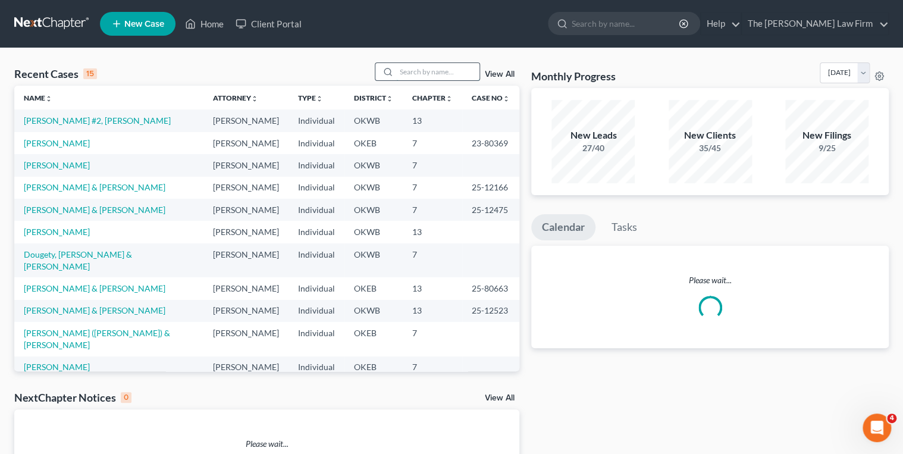
click at [430, 71] on input "search" at bounding box center [437, 71] width 83 height 17
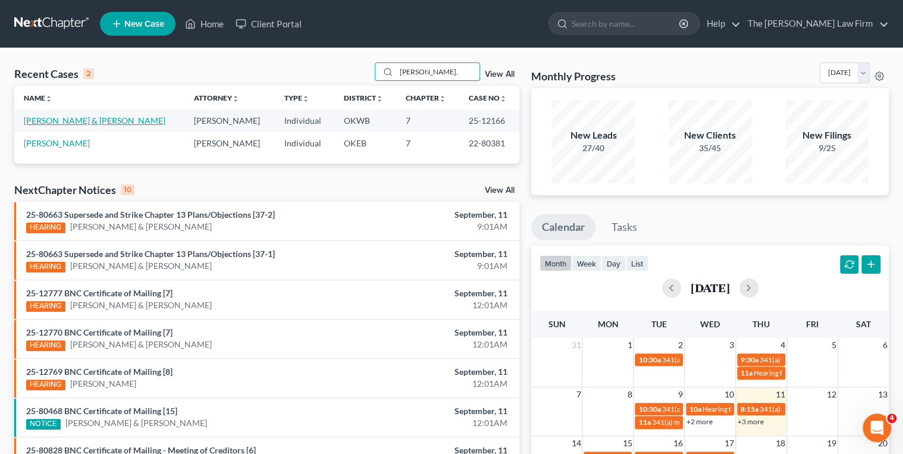
type input "[PERSON_NAME],"
click at [108, 118] on link "[PERSON_NAME] & [PERSON_NAME]" at bounding box center [95, 120] width 142 height 10
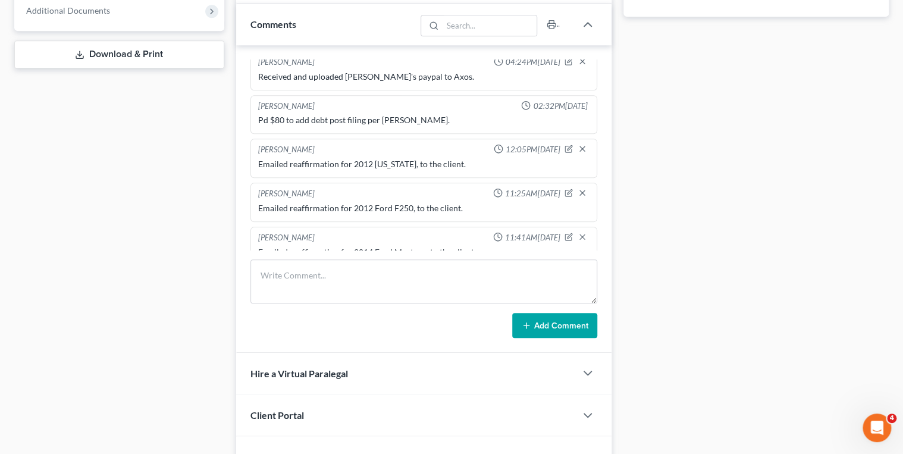
scroll to position [523, 0]
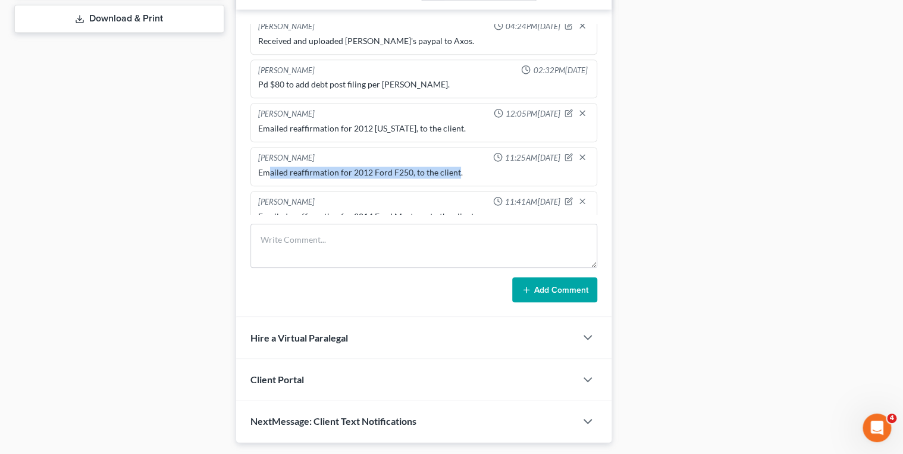
drag, startPoint x: 457, startPoint y: 154, endPoint x: 266, endPoint y: 156, distance: 190.3
click at [266, 166] on div "Emailed reaffirmation for 2012 Ford F250, to the client." at bounding box center [424, 172] width 332 height 12
click at [461, 166] on div "Emailed reaffirmation for 2012 Ford F250, to the client." at bounding box center [424, 172] width 332 height 12
drag, startPoint x: 458, startPoint y: 155, endPoint x: 257, endPoint y: 160, distance: 201.0
click at [257, 164] on div "Emailed reaffirmation for 2012 Ford F250, to the client." at bounding box center [424, 172] width 337 height 17
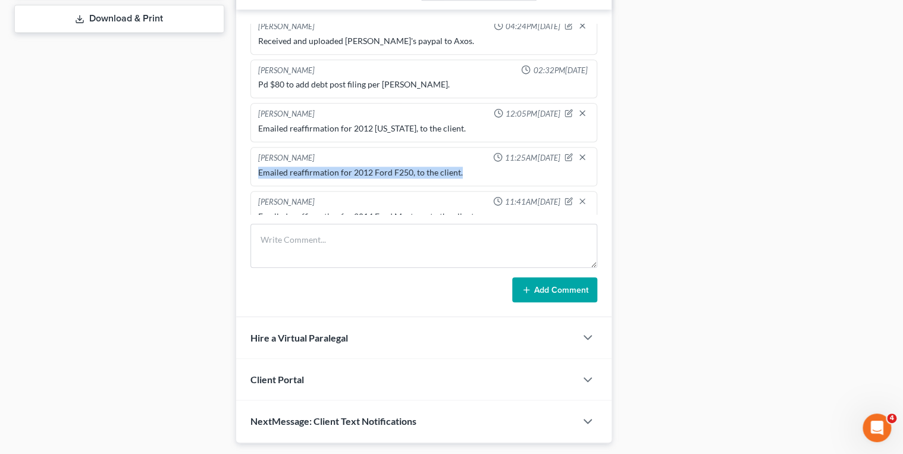
drag, startPoint x: 257, startPoint y: 160, endPoint x: 265, endPoint y: 156, distance: 8.8
copy div "Emailed reaffirmation for 2012 Ford F250, to the client."
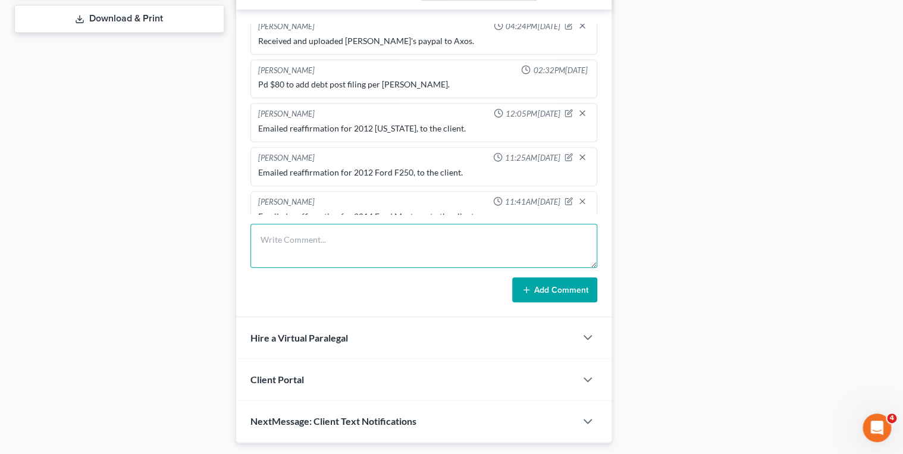
click at [297, 245] on textarea at bounding box center [423, 246] width 347 height 44
paste textarea "Emailed reaffirmation for 2012 Ford F250, to the client."
click at [456, 238] on textarea "Emailed reaffirmation for 2012 Ford F250, to the client." at bounding box center [423, 246] width 347 height 44
click at [457, 238] on textarea "Emailed reaffirmation for 2012 Ford F250, to the client." at bounding box center [423, 246] width 347 height 44
type textarea "Emailed reaffirmation for 2012 Ford F250, to the creditor."
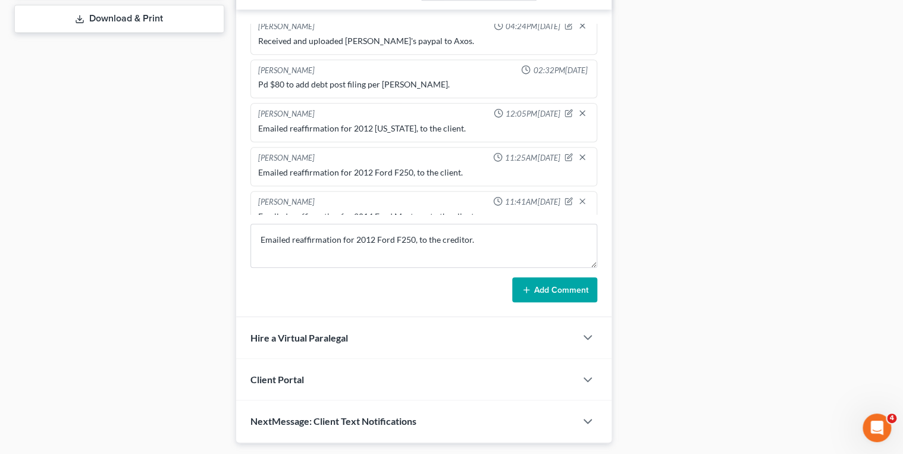
click at [544, 284] on button "Add Comment" at bounding box center [554, 289] width 85 height 25
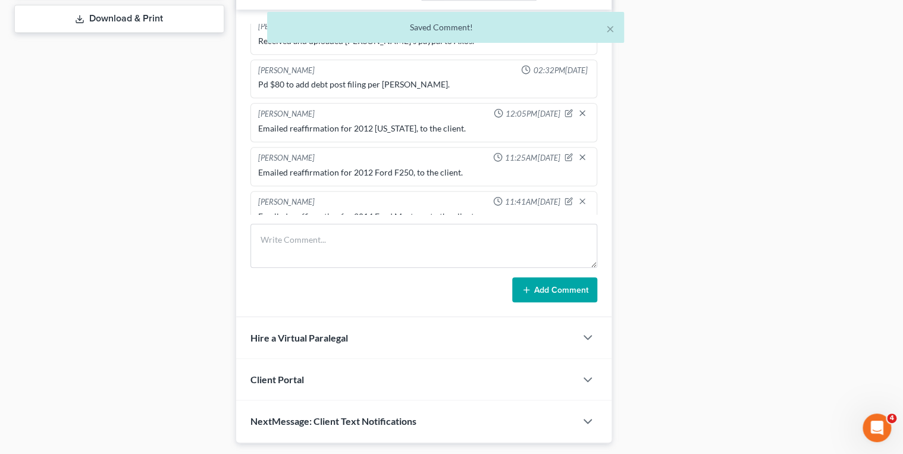
scroll to position [673, 0]
drag, startPoint x: 469, startPoint y: 155, endPoint x: 258, endPoint y: 162, distance: 210.6
click at [258, 164] on div "Emailed reaffirmation for 2014 Ford Mustang, to the client." at bounding box center [424, 172] width 337 height 17
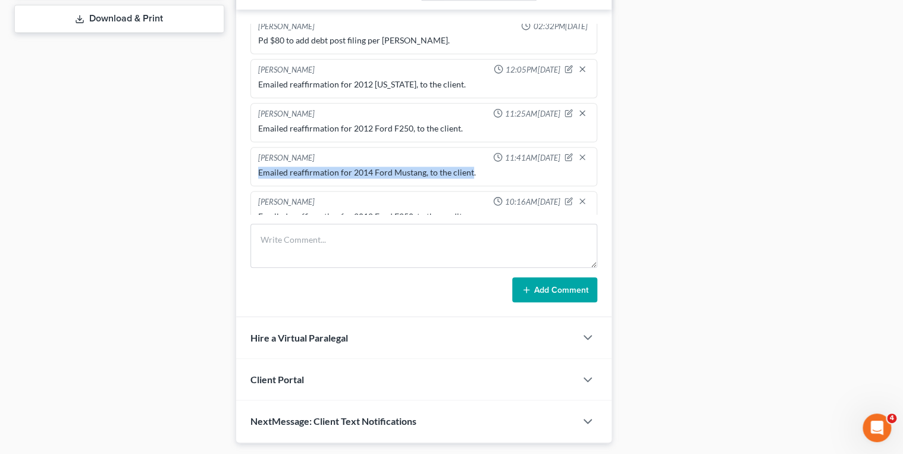
drag, startPoint x: 258, startPoint y: 162, endPoint x: 304, endPoint y: 154, distance: 46.4
copy div "Emailed reaffirmation for 2014 Ford Mustang, to the client"
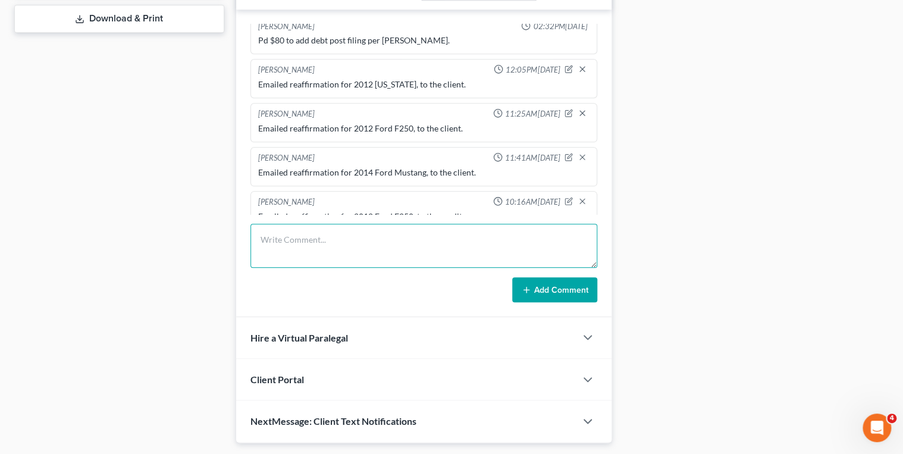
click at [319, 234] on textarea at bounding box center [423, 246] width 347 height 44
paste textarea "Emailed reaffirmation for 2014 Ford Mustang, to the client"
type textarea "Emailed reaffirmation for 2014 Ford Mustang, to the creditor."
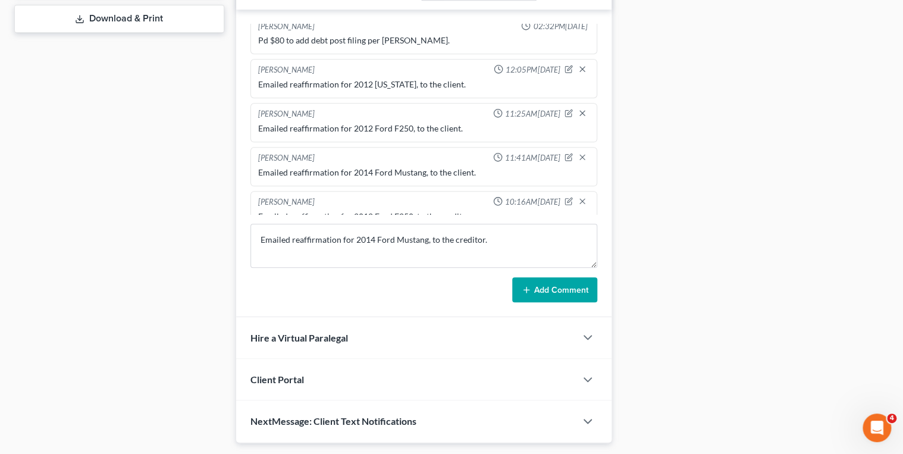
click at [527, 285] on icon at bounding box center [526, 290] width 10 height 10
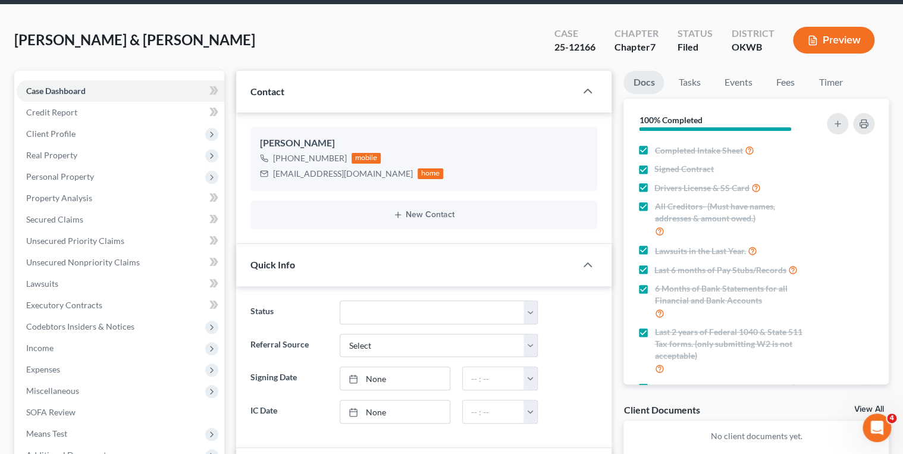
scroll to position [0, 0]
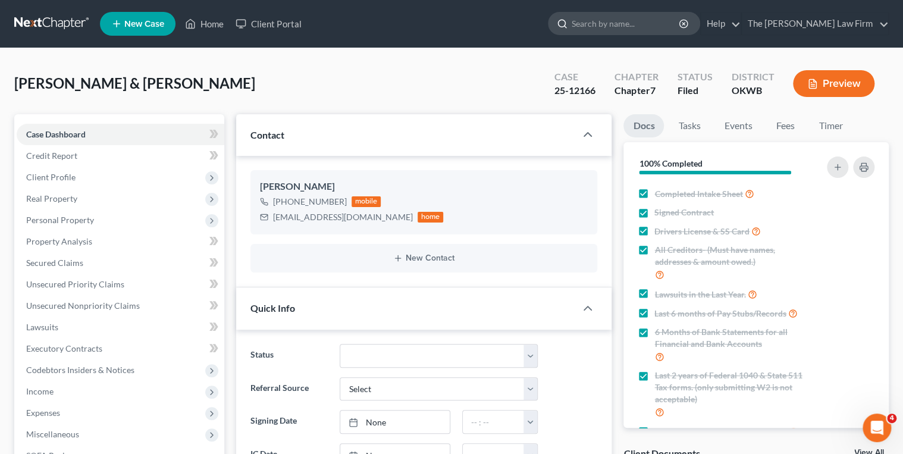
click at [621, 29] on input "search" at bounding box center [625, 23] width 109 height 22
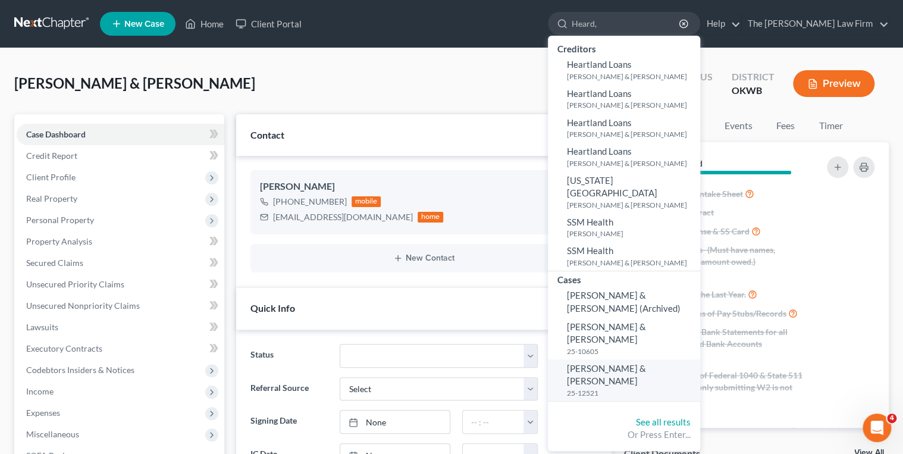
type input "Heard,"
click at [637, 363] on span "[PERSON_NAME] & [PERSON_NAME]" at bounding box center [606, 374] width 79 height 23
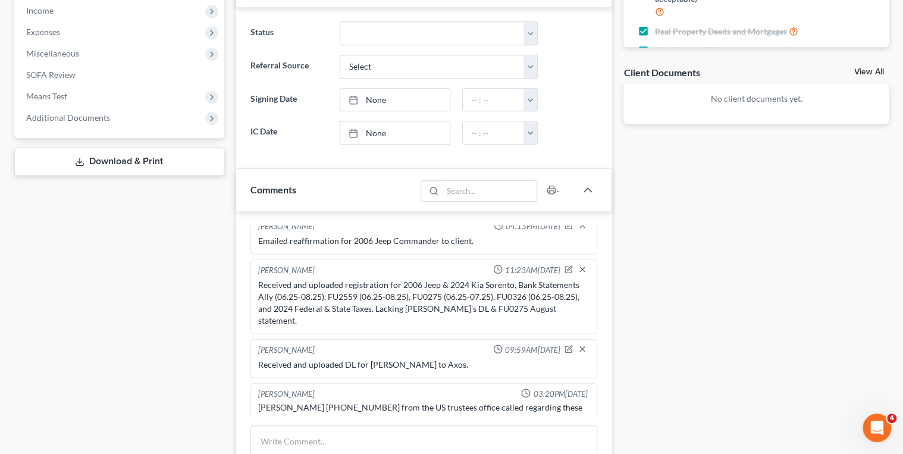
scroll to position [1662, 0]
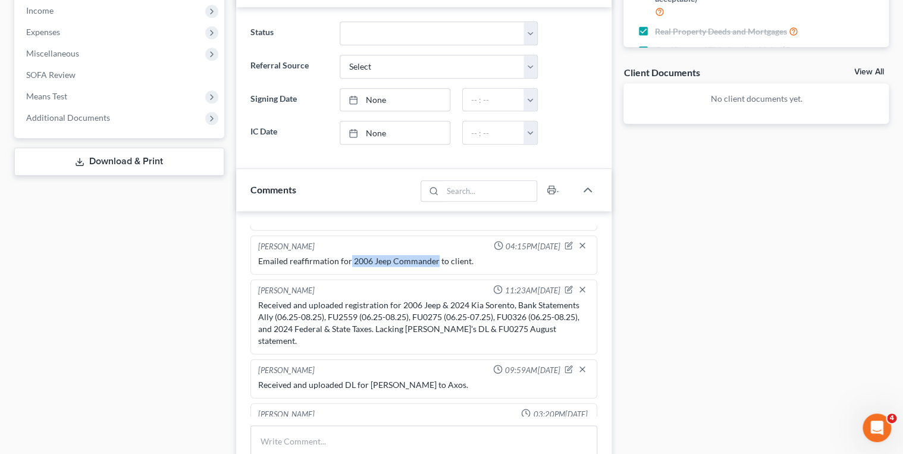
drag, startPoint x: 349, startPoint y: 238, endPoint x: 435, endPoint y: 242, distance: 85.7
click at [435, 254] on div "Emailed reaffirmation for 2006 Jeep Commander to client." at bounding box center [424, 260] width 332 height 12
drag, startPoint x: 435, startPoint y: 242, endPoint x: 413, endPoint y: 237, distance: 21.9
copy div "2006 Jeep Commander"
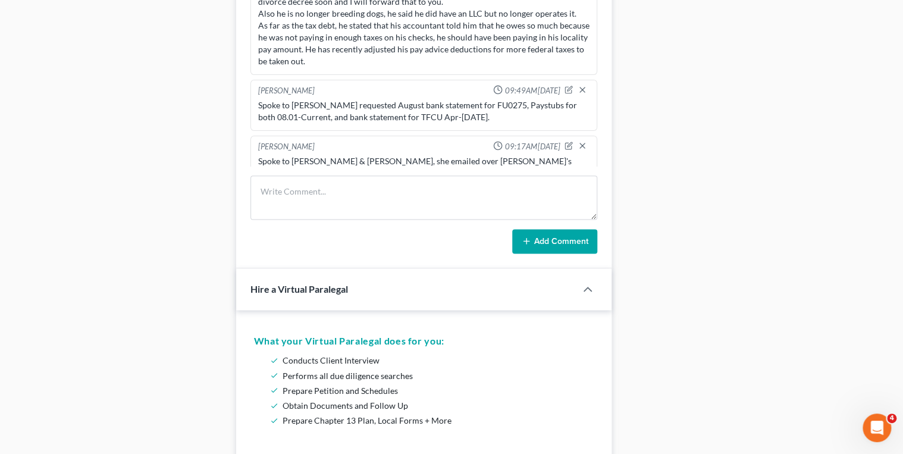
scroll to position [666, 0]
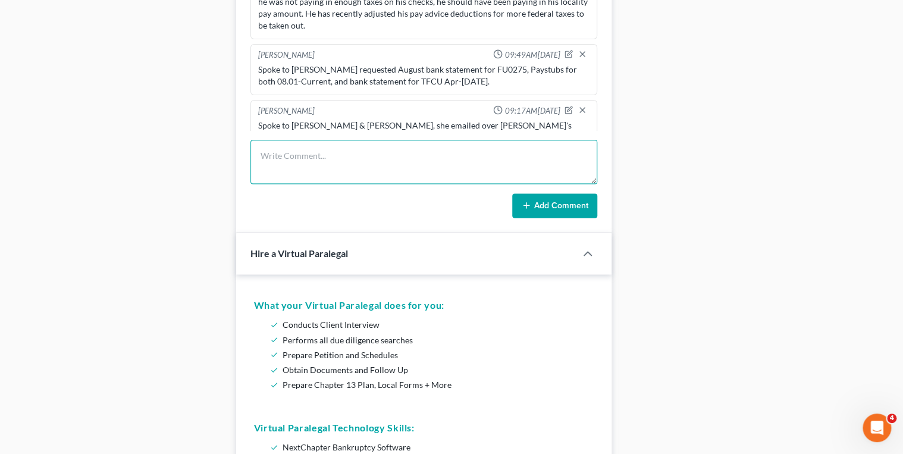
click at [337, 164] on textarea at bounding box center [423, 162] width 347 height 44
paste textarea "2006 Jeep Commander"
click at [474, 155] on textarea "Received signed reaffirmation for 2006 Jeep Commander" at bounding box center [423, 162] width 347 height 44
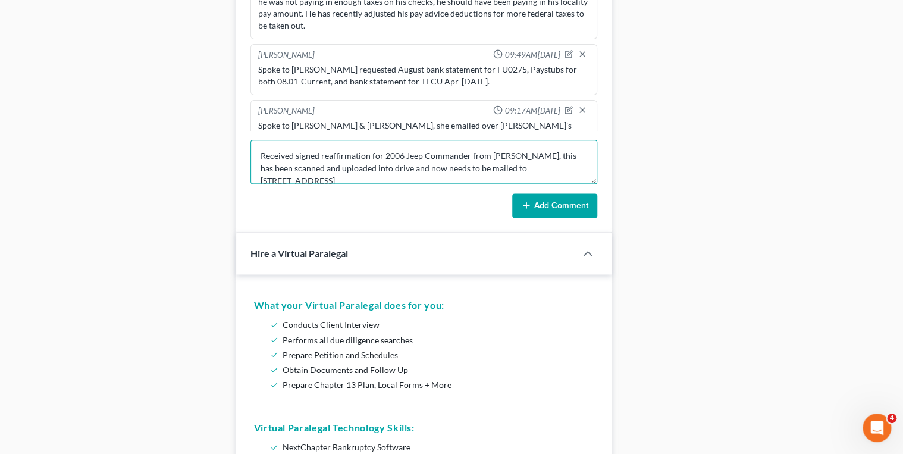
scroll to position [2, 0]
type textarea "Received signed reaffirmation for 2006 Jeep Commander from Paul, this has been …"
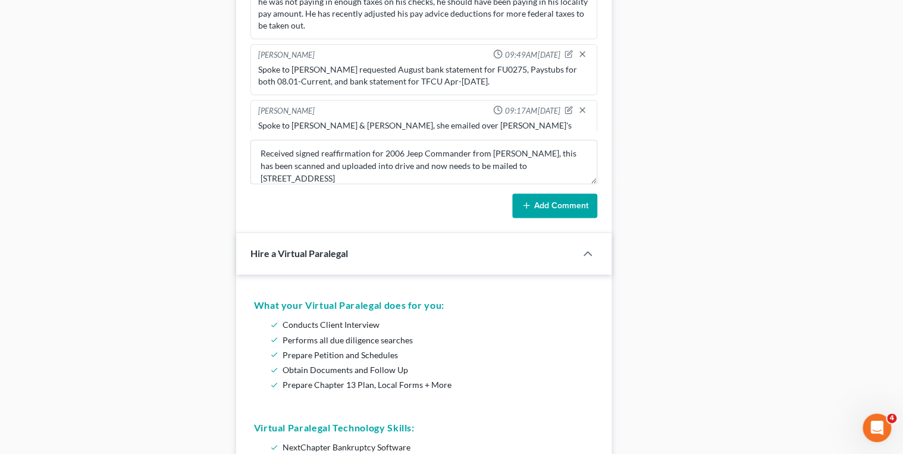
click at [540, 204] on button "Add Comment" at bounding box center [554, 205] width 85 height 25
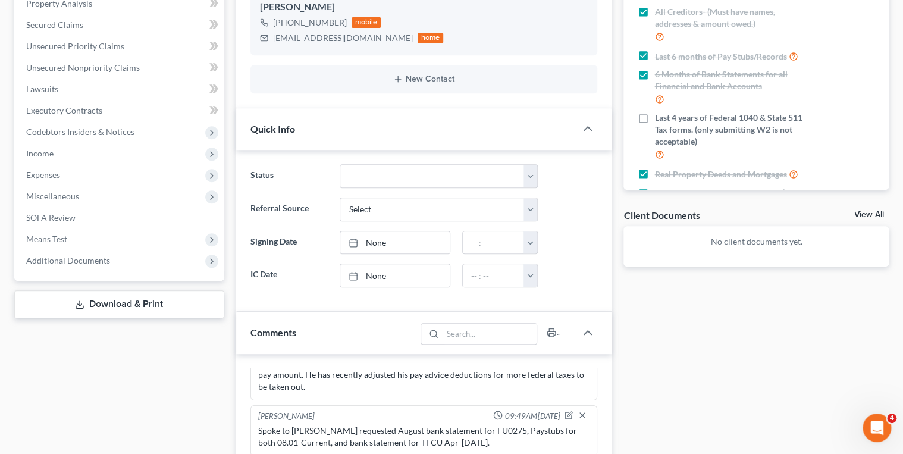
scroll to position [0, 0]
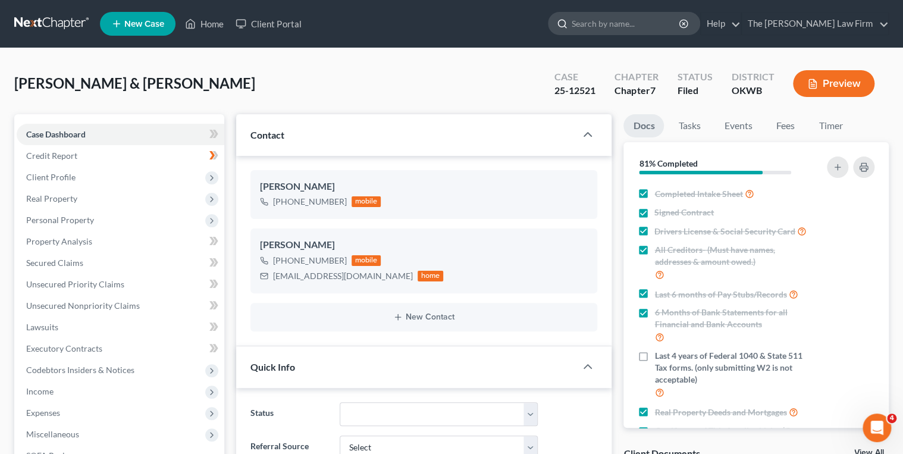
click at [630, 23] on input "search" at bounding box center [625, 23] width 109 height 22
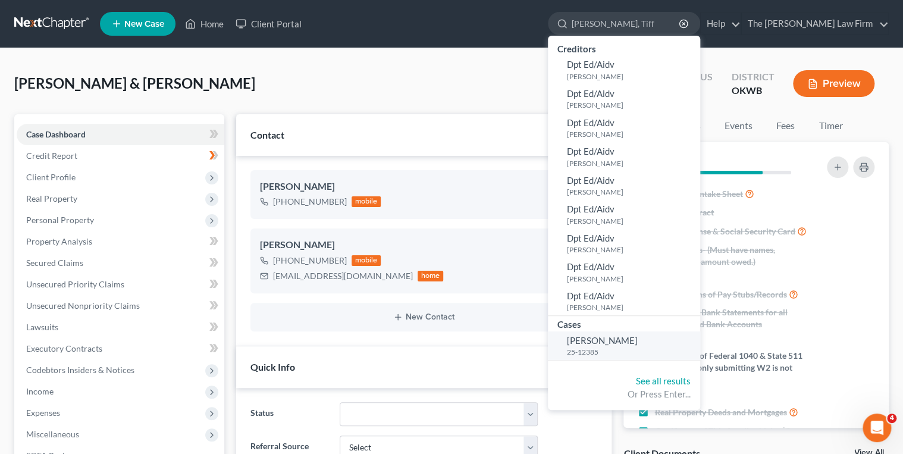
type input "Walker, Tiff"
click at [637, 339] on span "[PERSON_NAME]" at bounding box center [602, 340] width 71 height 11
select select "1"
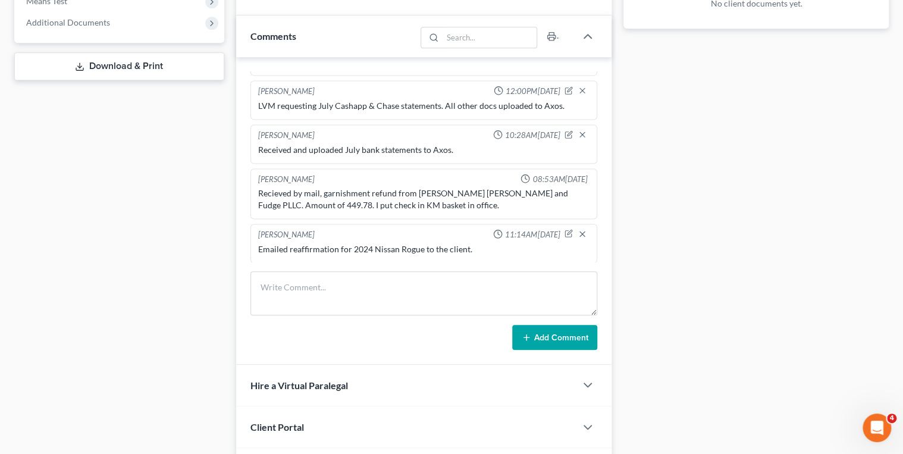
scroll to position [842, 0]
click at [352, 246] on div "Emailed reaffirmation for 2024 Nissan Rogue to the client." at bounding box center [424, 252] width 332 height 12
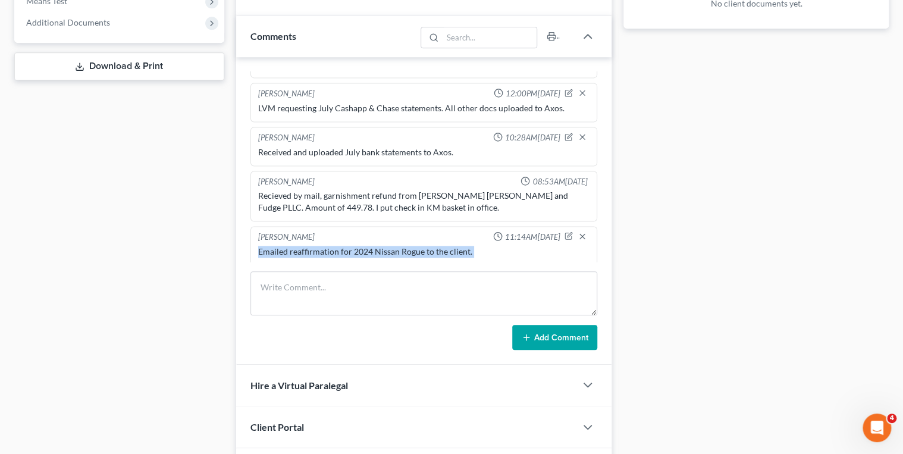
click at [352, 246] on div "Emailed reaffirmation for 2024 Nissan Rogue to the client." at bounding box center [424, 252] width 332 height 12
copy div "Emailed reaffirmation for 2024 Nissan Rogue to the client."
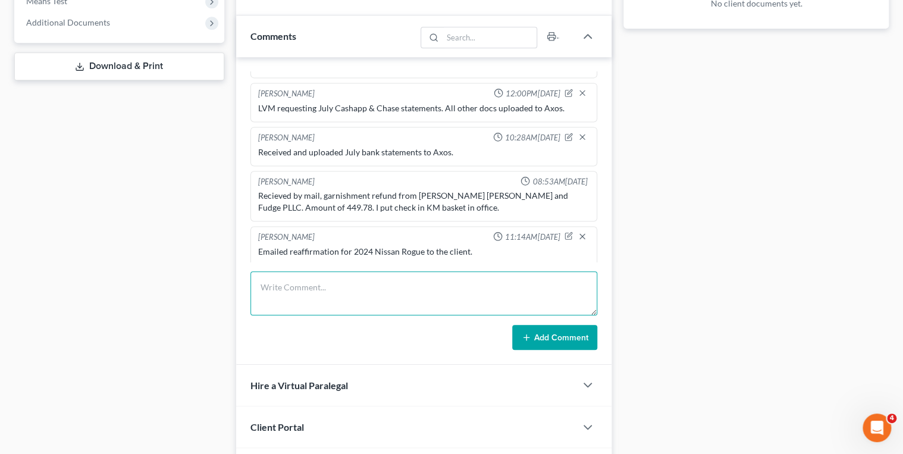
click at [395, 297] on textarea at bounding box center [423, 293] width 347 height 44
paste textarea "Emailed reaffirmation for 2024 Nissan Rogue to the client."
click at [469, 285] on textarea "Emailed reaffirmation for 2024 Nissan Rogue to the client." at bounding box center [423, 293] width 347 height 44
click at [470, 285] on textarea "Emailed reaffirmation for 2024 Nissan Rogue to the client." at bounding box center [423, 293] width 347 height 44
type textarea "Emailed reaffirmation for 2024 Nissan Rogue to the creditor."
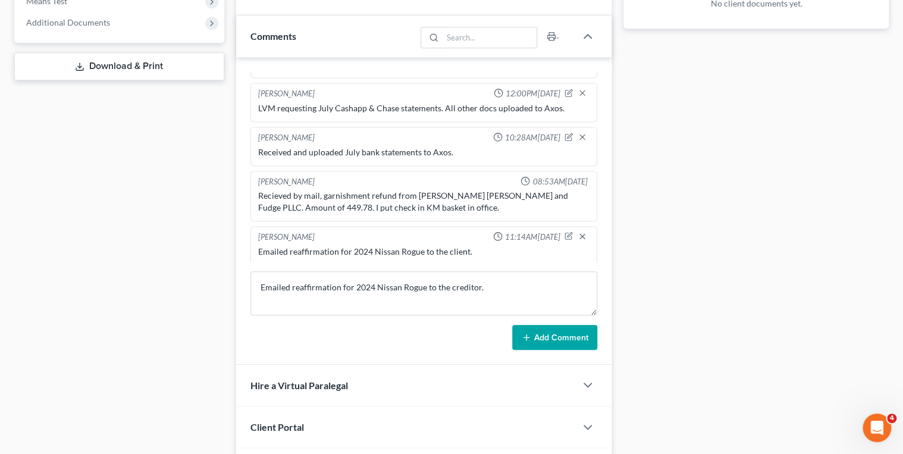
click at [555, 333] on button "Add Comment" at bounding box center [554, 337] width 85 height 25
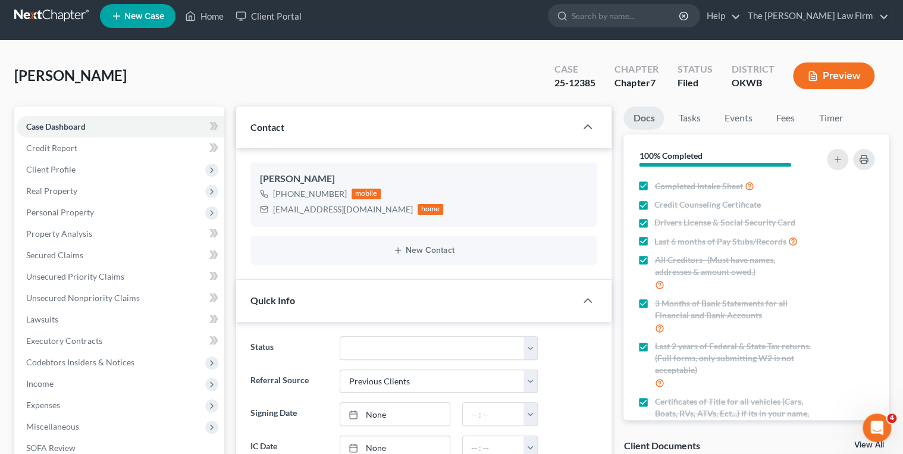
scroll to position [0, 0]
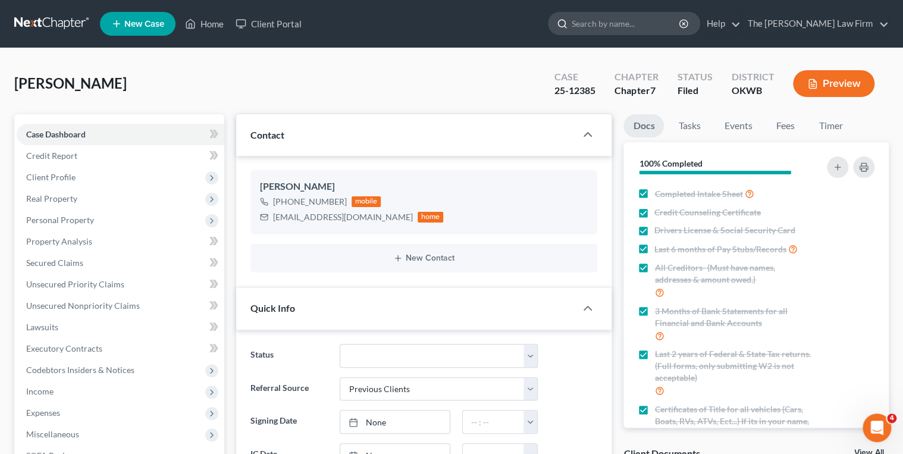
click at [670, 19] on input "search" at bounding box center [625, 23] width 109 height 22
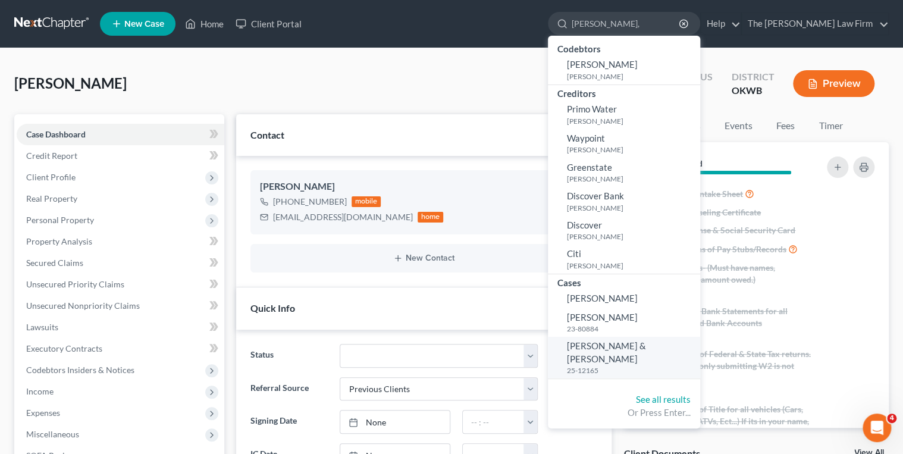
type input "Watts,"
click at [646, 346] on span "[PERSON_NAME] & [PERSON_NAME]" at bounding box center [606, 351] width 79 height 23
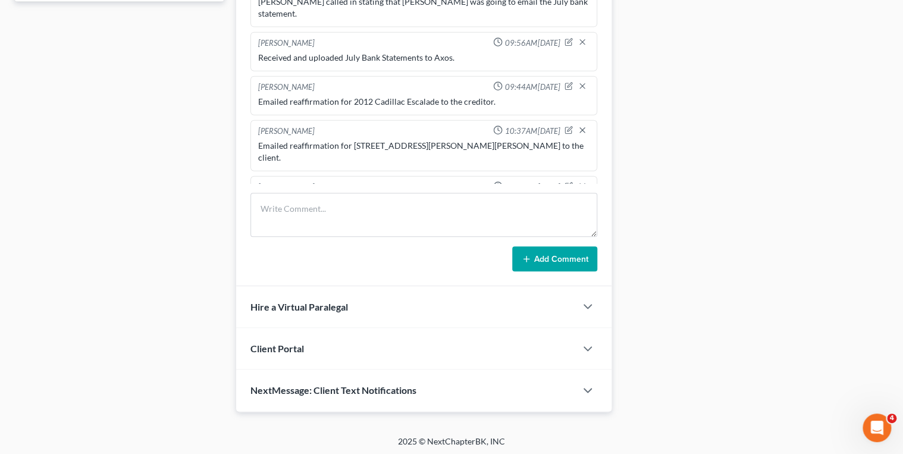
scroll to position [1340, 0]
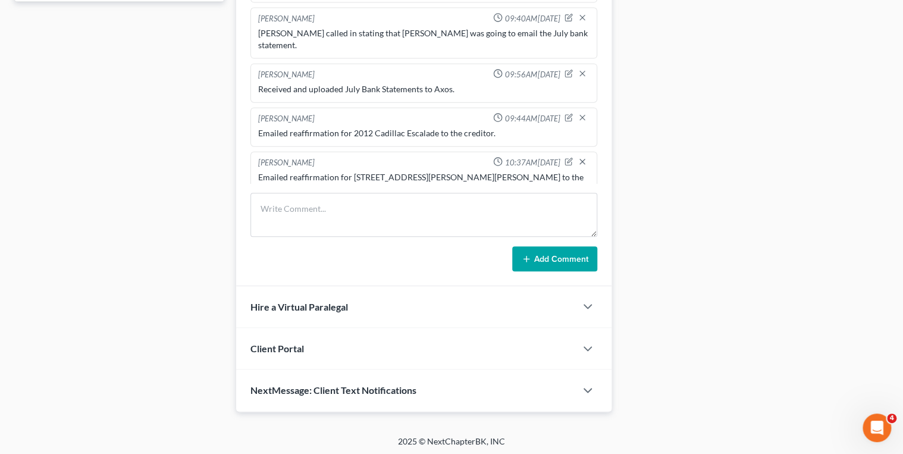
click at [357, 171] on div "Emailed reaffirmation for 36 E. Bonnie Sue St. to the client." at bounding box center [424, 183] width 332 height 24
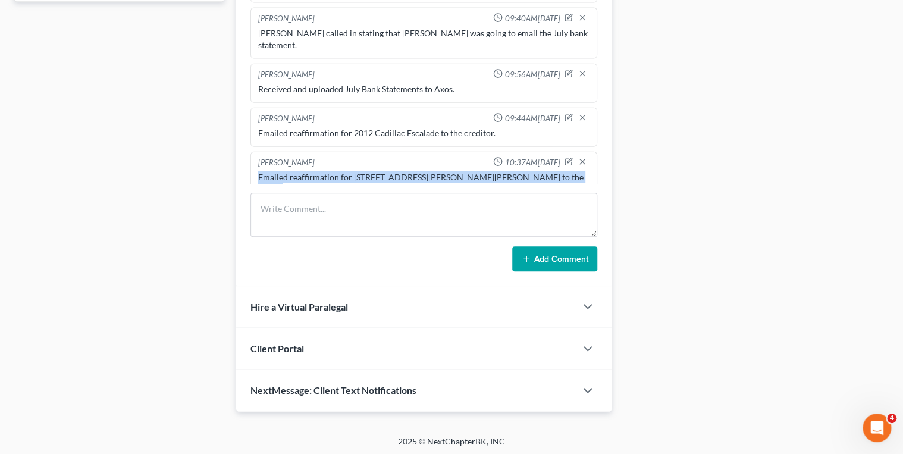
click at [357, 171] on div "Emailed reaffirmation for 36 E. Bonnie Sue St. to the client." at bounding box center [424, 183] width 332 height 24
copy div "Emailed reaffirmation for 36 E. Bonnie Sue St. to the client."
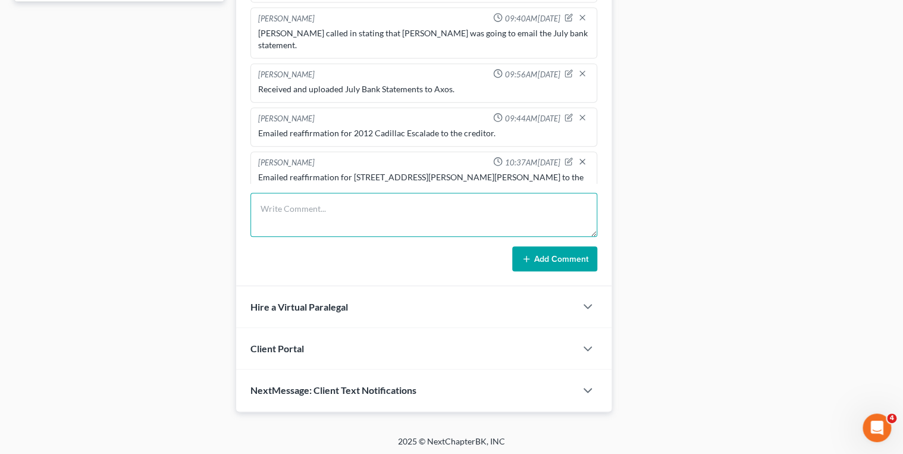
click at [355, 209] on textarea at bounding box center [423, 215] width 347 height 44
paste textarea "Emailed reaffirmation for 36 E. Bonnie Sue St. to the client."
click at [467, 206] on textarea "Emailed reaffirmation for 36 E. Bonnie Sue St. to the client." at bounding box center [423, 215] width 347 height 44
click at [469, 207] on textarea "Emailed reaffirmation for 36 E. Bonnie Sue St. to the client." at bounding box center [423, 215] width 347 height 44
type textarea "Emailed reaffirmation for 36 E. Bonnie Sue St. to the creditor."
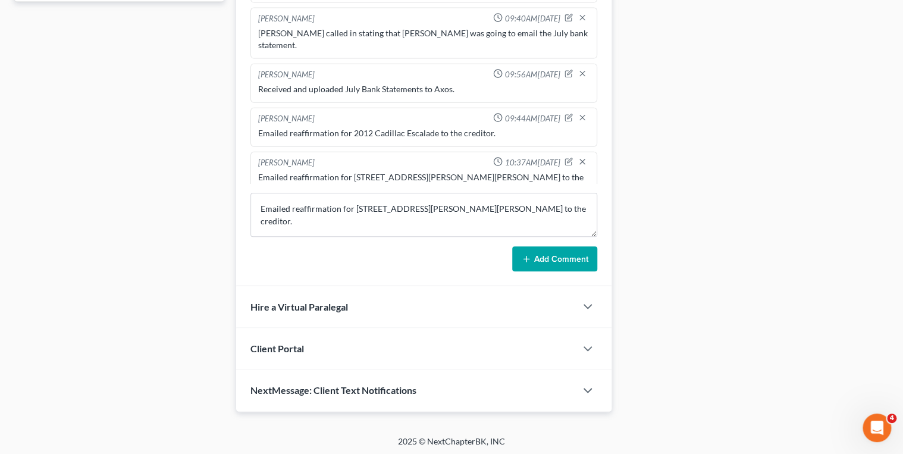
click at [532, 254] on button "Add Comment" at bounding box center [554, 258] width 85 height 25
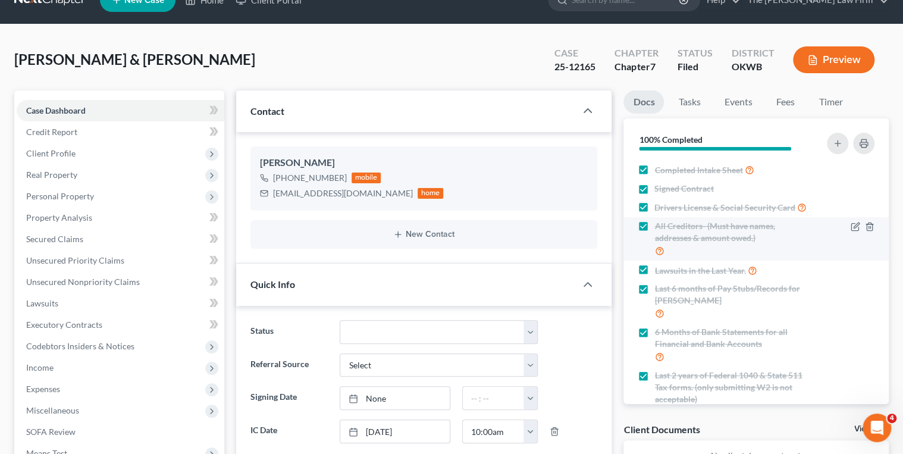
scroll to position [0, 0]
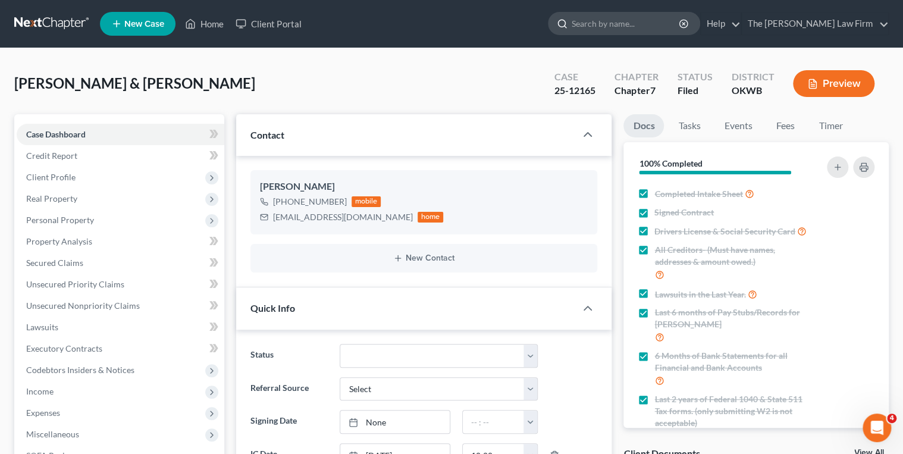
click at [634, 21] on input "search" at bounding box center [625, 23] width 109 height 22
click at [74, 23] on link at bounding box center [52, 23] width 76 height 21
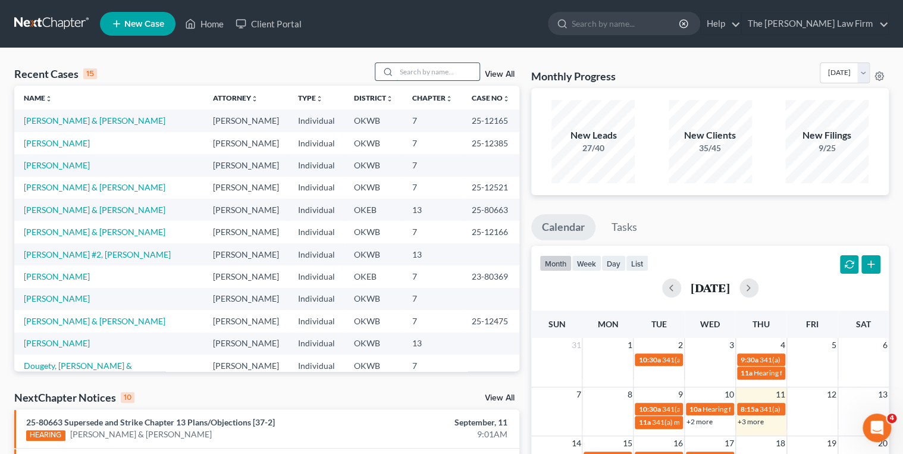
click at [433, 70] on input "search" at bounding box center [437, 71] width 83 height 17
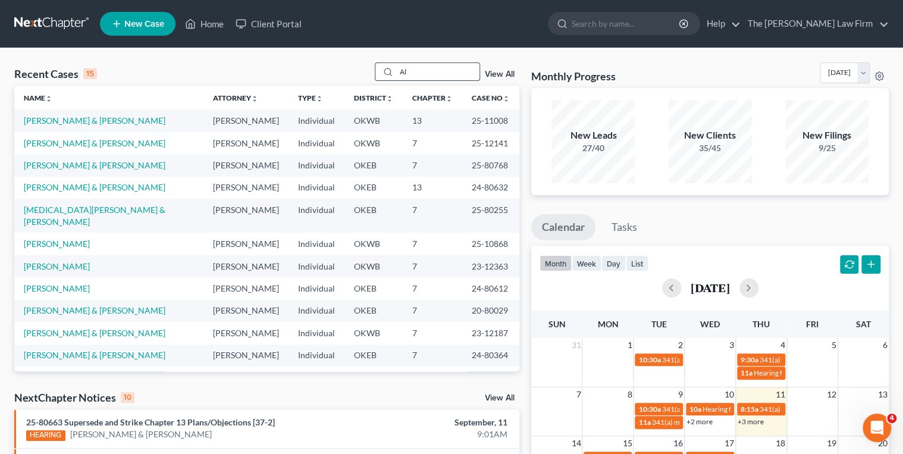
type input "A"
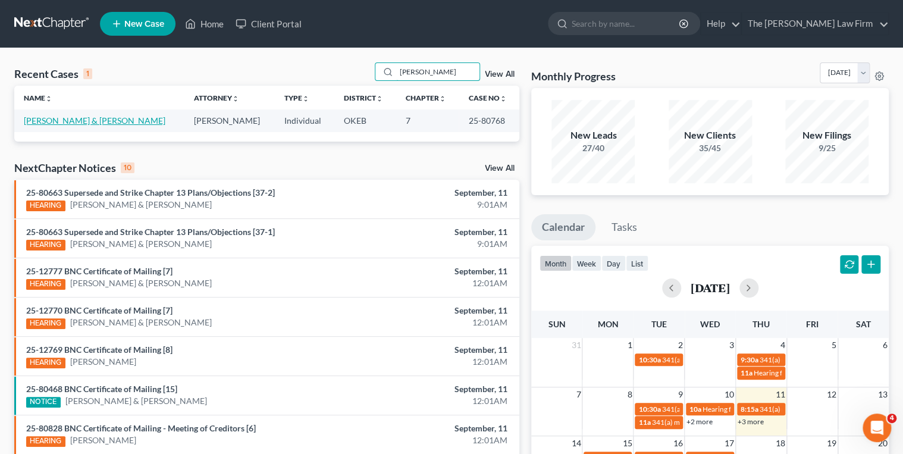
type input "Hubbard"
click at [93, 120] on link "[PERSON_NAME] & [PERSON_NAME]" at bounding box center [95, 120] width 142 height 10
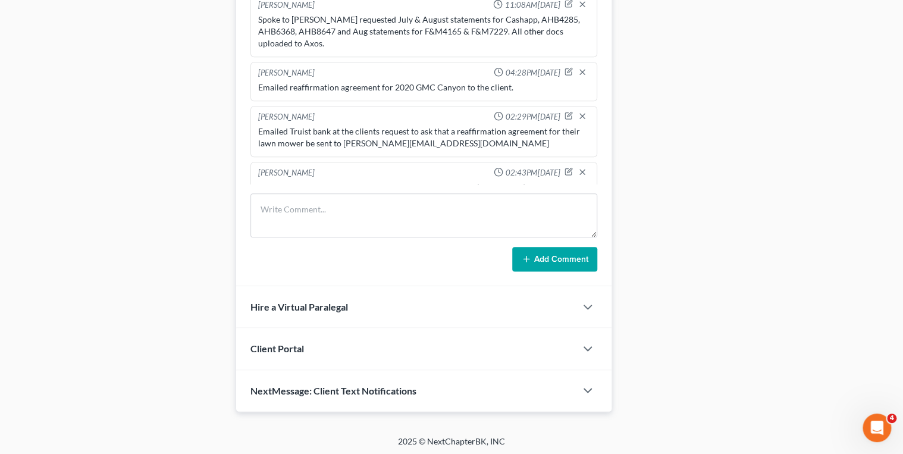
scroll to position [400, 0]
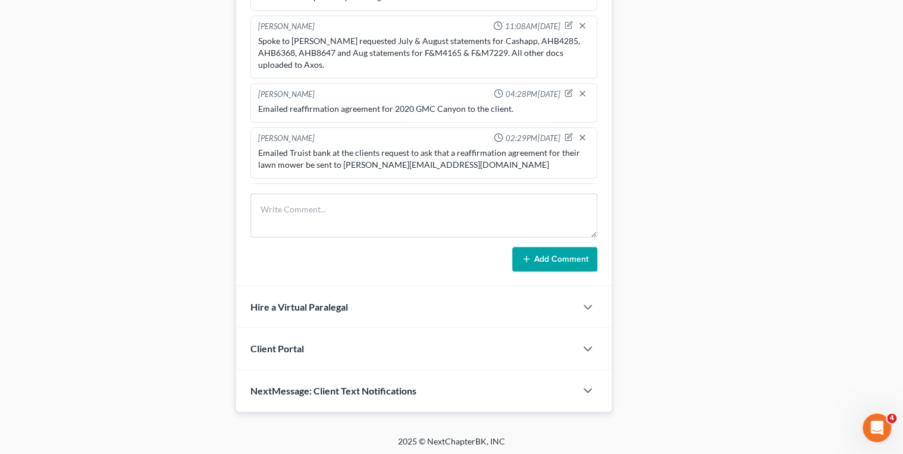
click at [347, 103] on div "Emailed reaffirmation agreement for 2020 GMC Canyon to the client." at bounding box center [424, 109] width 332 height 12
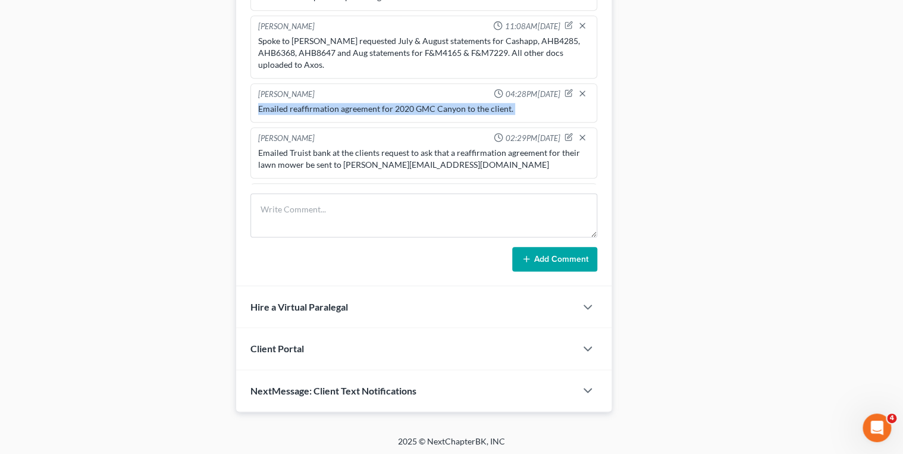
click at [347, 103] on div "Emailed reaffirmation agreement for 2020 GMC Canyon to the client." at bounding box center [424, 109] width 332 height 12
copy div "Emailed reaffirmation agreement for 2020 GMC Canyon to the client."
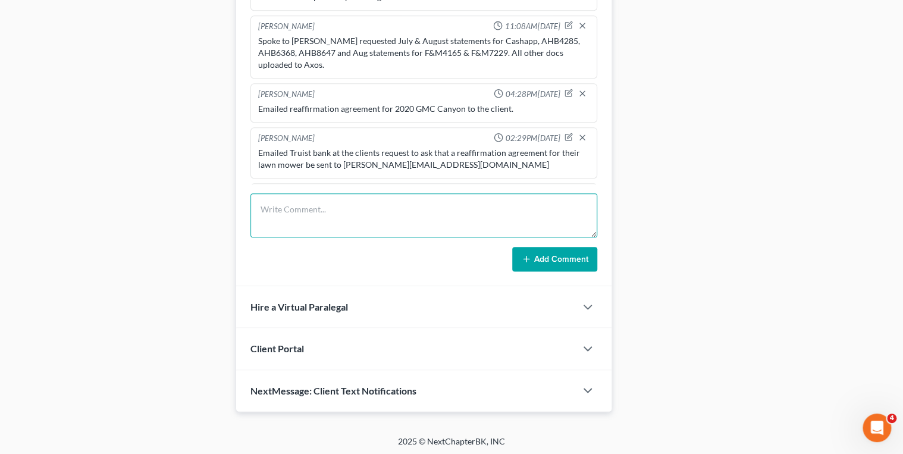
click at [342, 206] on textarea at bounding box center [423, 215] width 347 height 44
paste textarea "Emailed reaffirmation agreement for 2020 GMC Canyon to the client."
click at [509, 206] on textarea "Emailed reaffirmation agreement for 2020 GMC Canyon to the client." at bounding box center [423, 215] width 347 height 44
type textarea "Emailed reaffirmation agreement for 2020 GMC Canyon to the creditor."
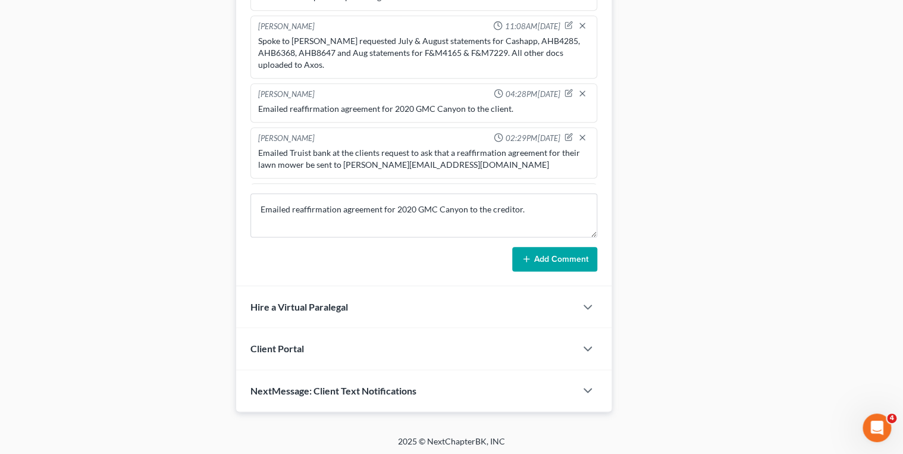
click at [549, 250] on button "Add Comment" at bounding box center [554, 259] width 85 height 25
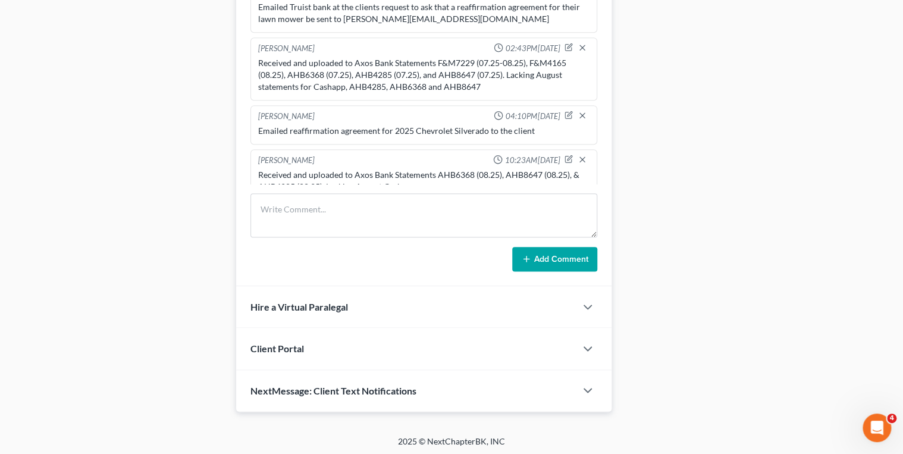
scroll to position [539, 0]
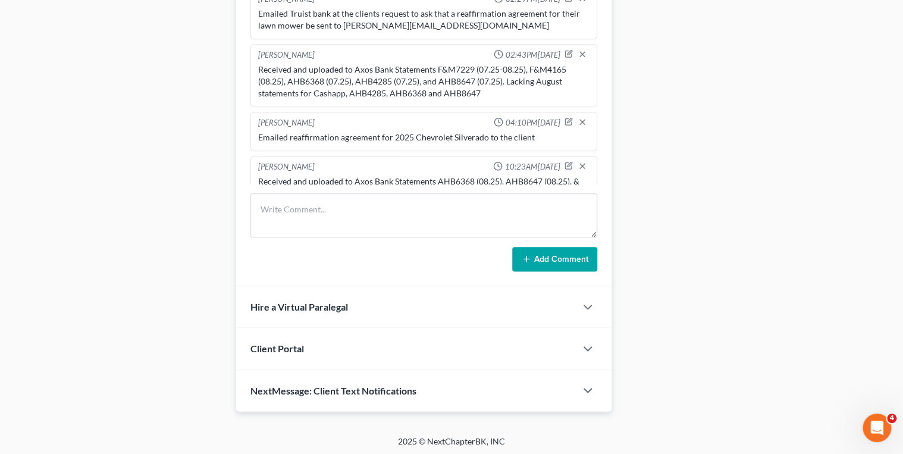
click at [422, 131] on div "Emailed reaffirmation agreement for 2025 Chevrolet Silverado to the client" at bounding box center [424, 137] width 332 height 12
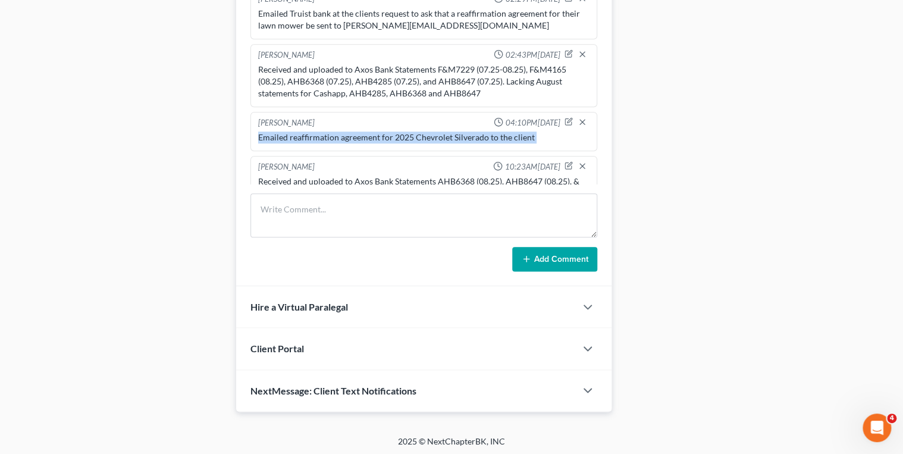
click at [422, 131] on div "Emailed reaffirmation agreement for 2025 Chevrolet Silverado to the client" at bounding box center [424, 137] width 332 height 12
copy div "Emailed reaffirmation agreement for 2025 Chevrolet Silverado to the client"
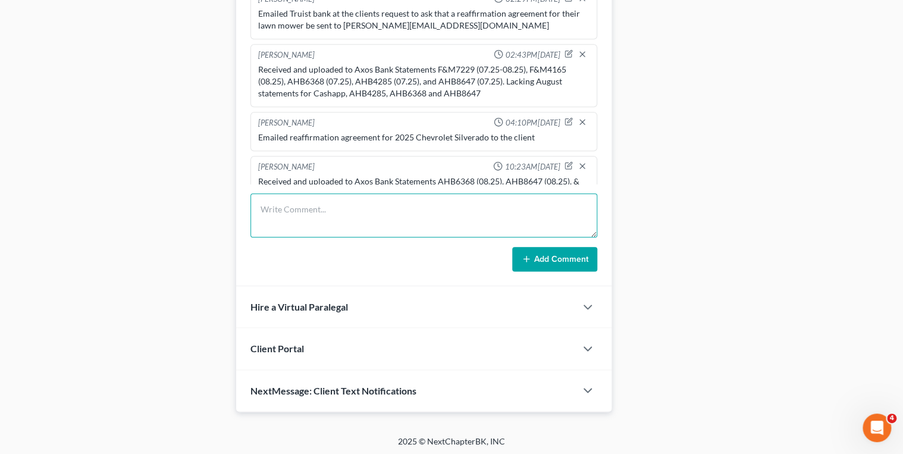
click at [403, 209] on textarea at bounding box center [423, 215] width 347 height 44
paste textarea "Emailed reaffirmation agreement for 2025 Chevrolet Silverado to the client"
click at [530, 209] on textarea "Emailed reaffirmation agreement for 2025 Chevrolet Silverado to the client" at bounding box center [423, 215] width 347 height 44
type textarea "Emailed reaffirmation agreement for 2025 Chevrolet Silverado to the creditor"
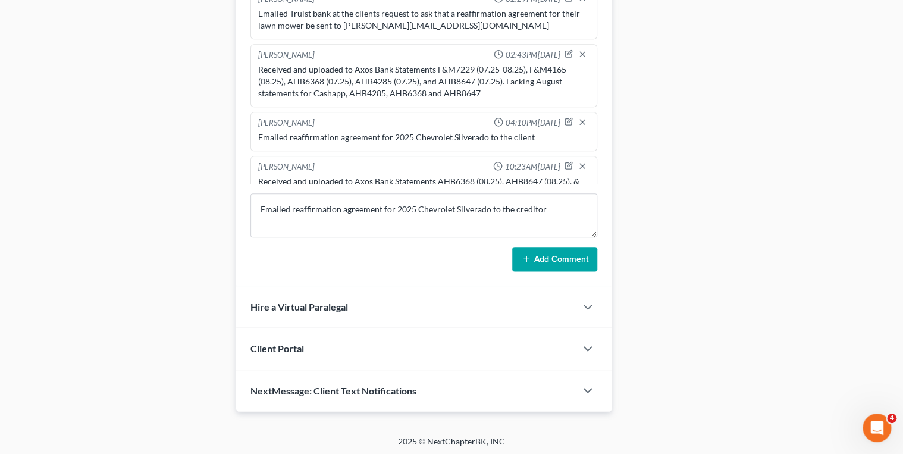
click at [554, 259] on button "Add Comment" at bounding box center [554, 259] width 85 height 25
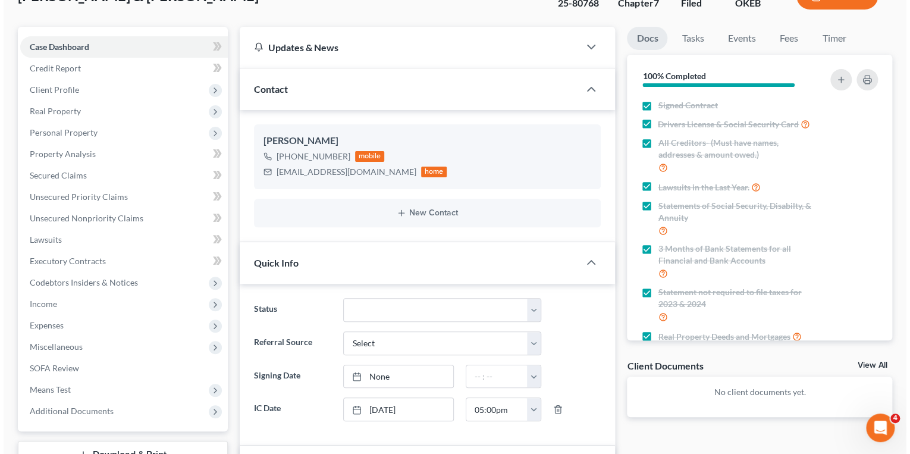
scroll to position [0, 0]
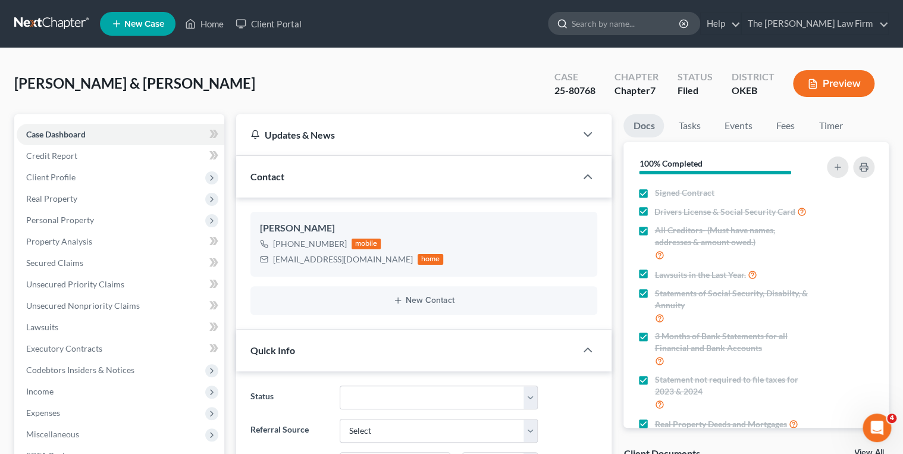
click at [630, 26] on input "search" at bounding box center [625, 23] width 109 height 22
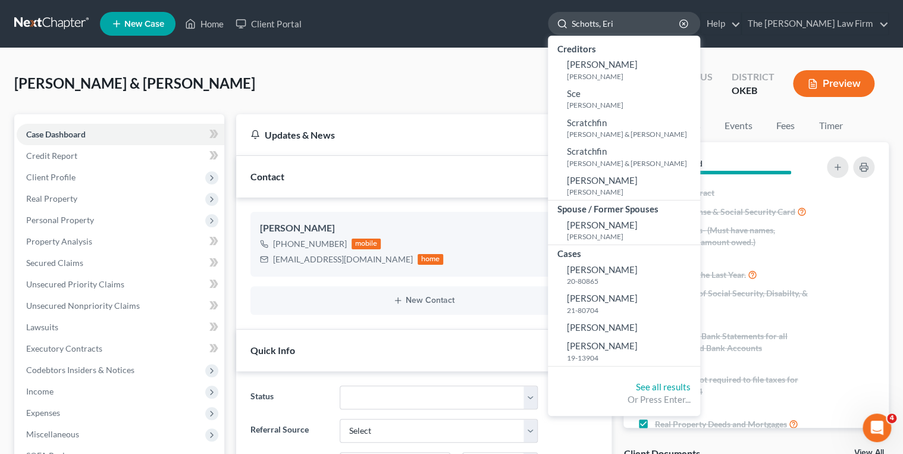
type input "[PERSON_NAME]"
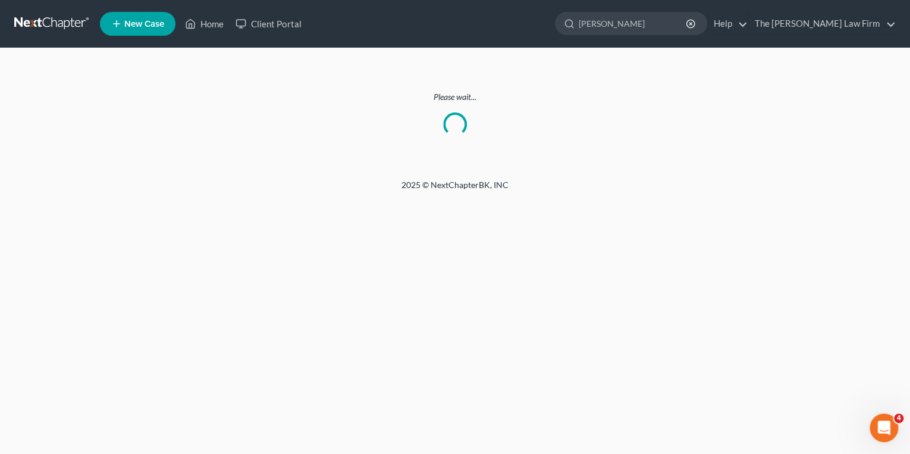
click at [76, 21] on link at bounding box center [52, 23] width 76 height 21
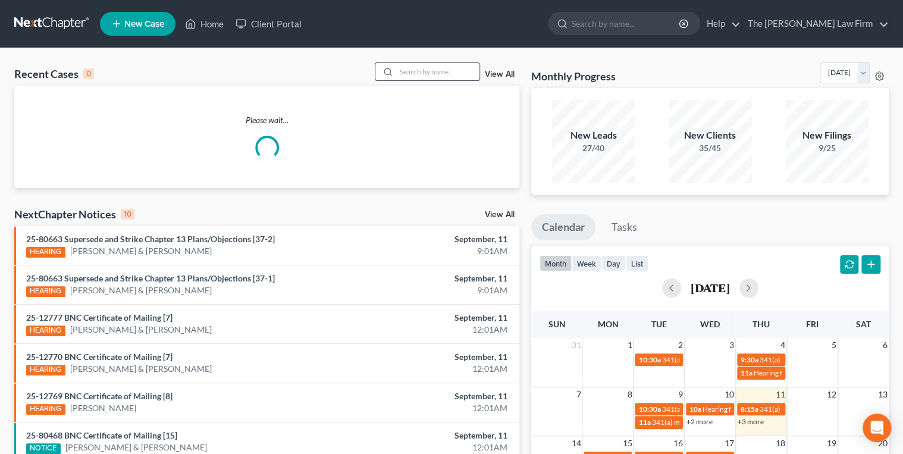
click at [410, 71] on input "search" at bounding box center [437, 71] width 83 height 17
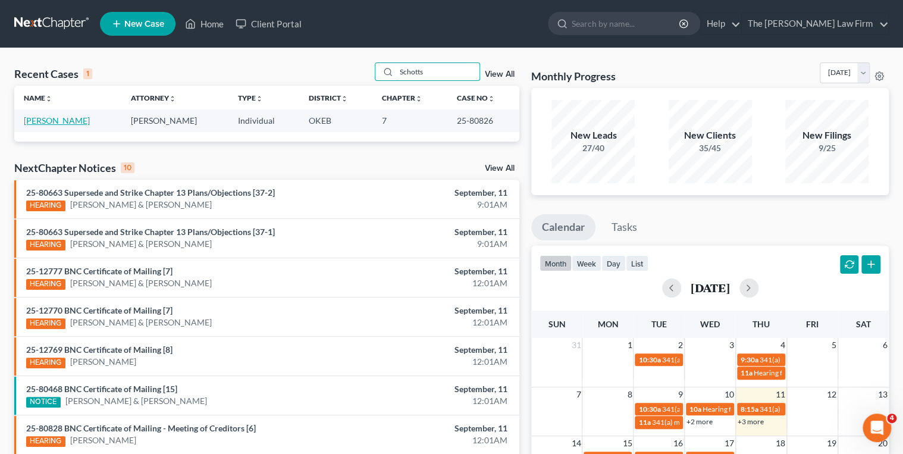
type input "Schotts"
click at [52, 120] on link "[PERSON_NAME]" at bounding box center [57, 120] width 66 height 10
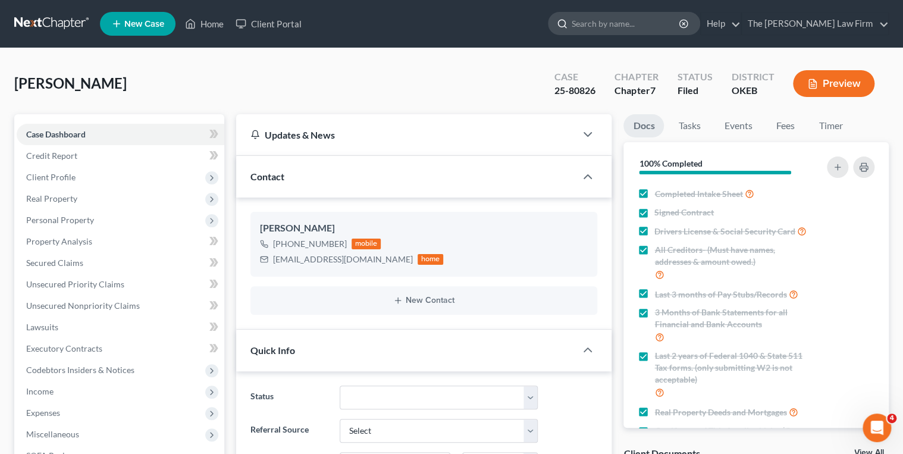
click at [647, 14] on input "search" at bounding box center [625, 23] width 109 height 22
click at [53, 19] on link at bounding box center [52, 23] width 76 height 21
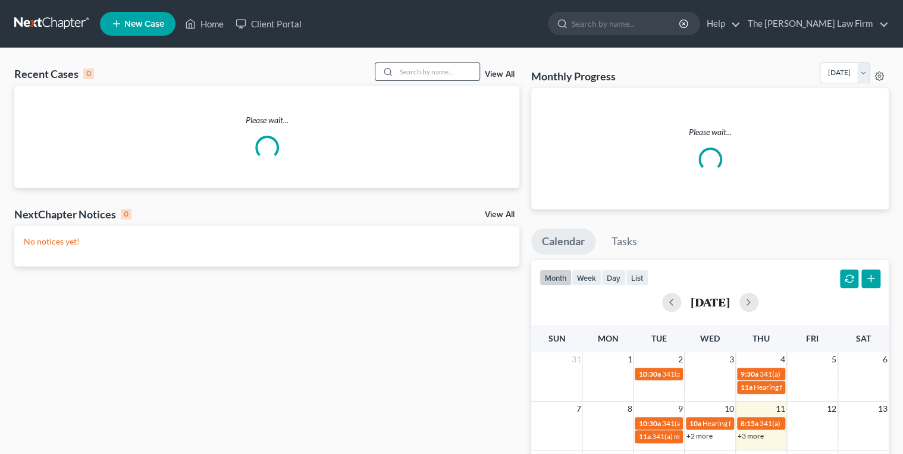
click at [423, 70] on input "search" at bounding box center [437, 71] width 83 height 17
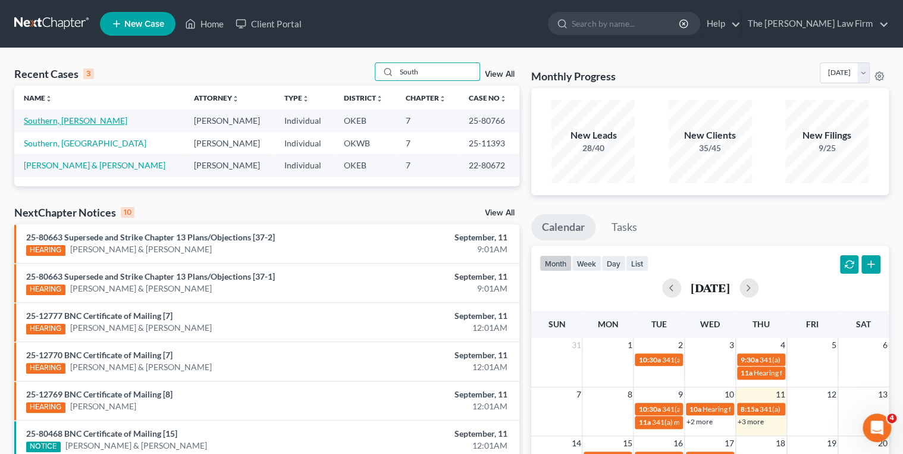
type input "South"
click at [55, 123] on link "Southern, [PERSON_NAME]" at bounding box center [75, 120] width 103 height 10
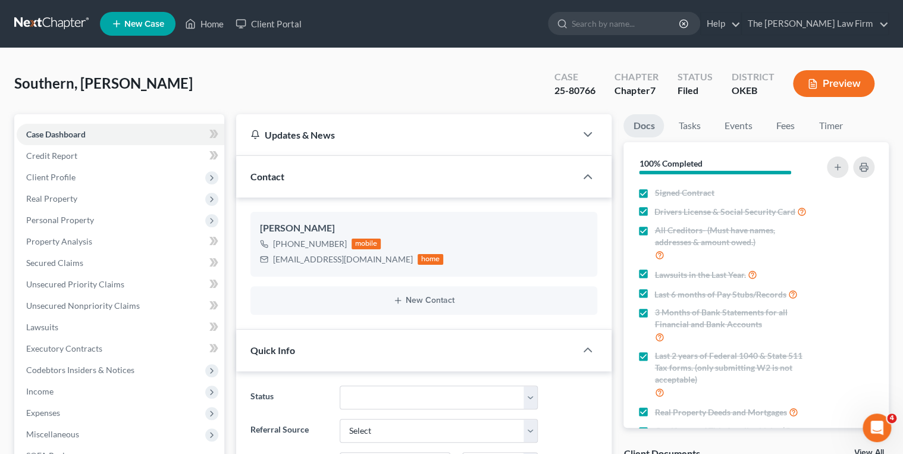
scroll to position [261, 0]
click at [565, 90] on div "25-80766" at bounding box center [574, 91] width 41 height 14
click at [564, 90] on div "25-80766" at bounding box center [574, 91] width 41 height 14
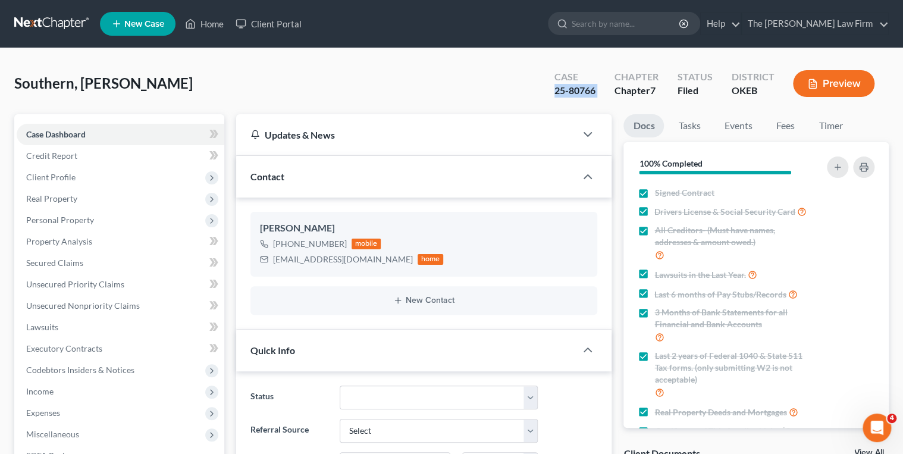
copy div "25-80766"
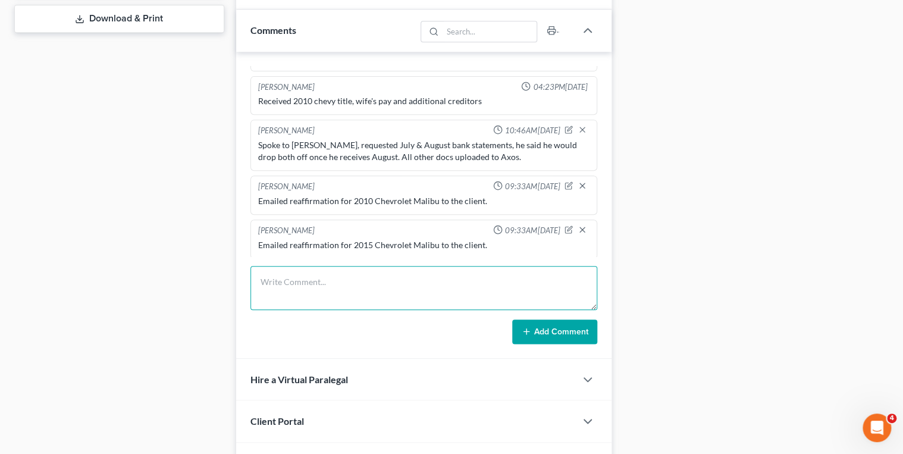
click at [313, 274] on textarea at bounding box center [423, 288] width 347 height 44
type textarea "LVM for [PERSON_NAME] to check status of July & August bank statements."
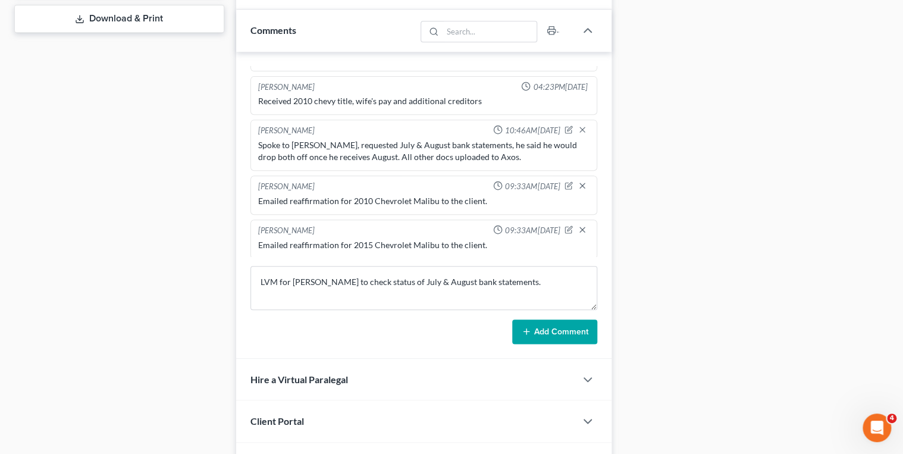
click at [526, 323] on button "Add Comment" at bounding box center [554, 331] width 85 height 25
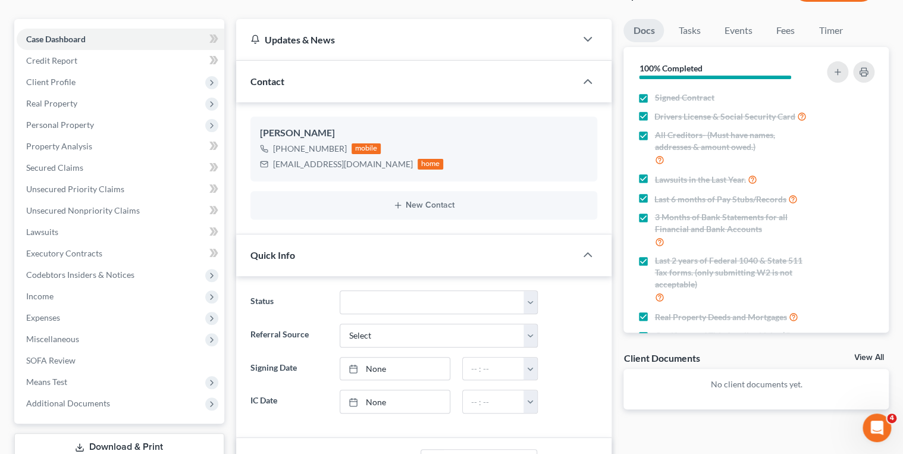
scroll to position [0, 0]
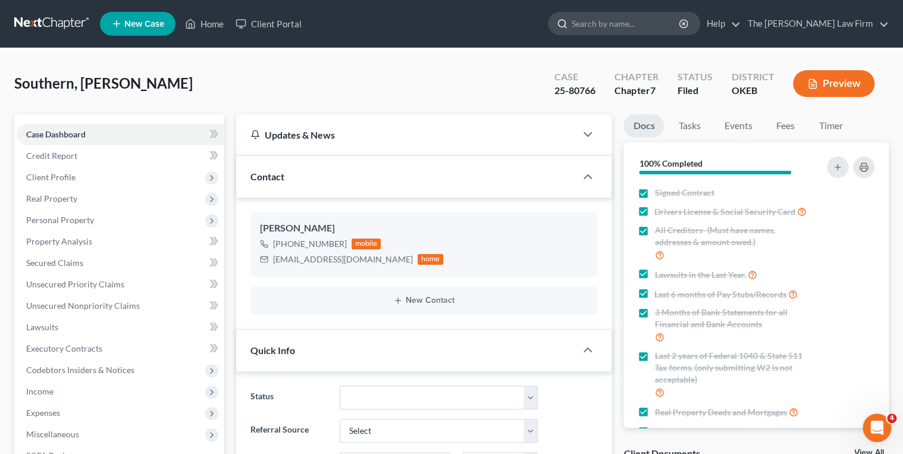
click at [636, 23] on input "search" at bounding box center [625, 23] width 109 height 22
click at [59, 18] on link at bounding box center [52, 23] width 76 height 21
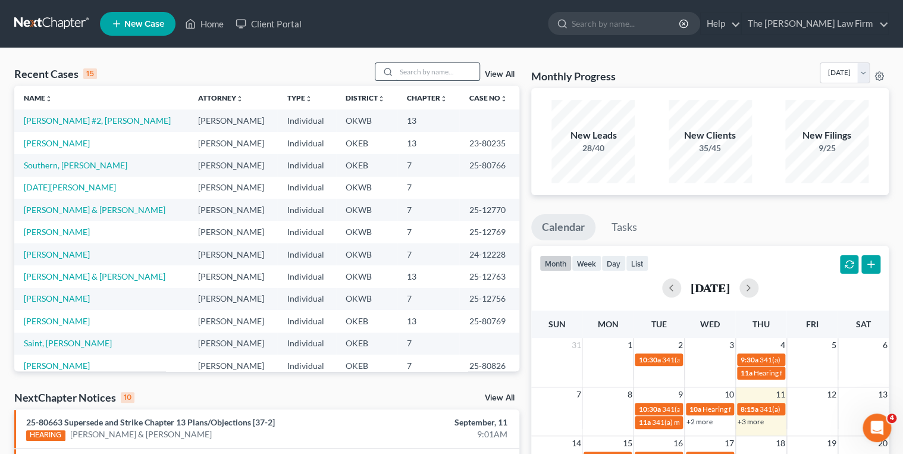
click at [414, 71] on input "search" at bounding box center [437, 71] width 83 height 17
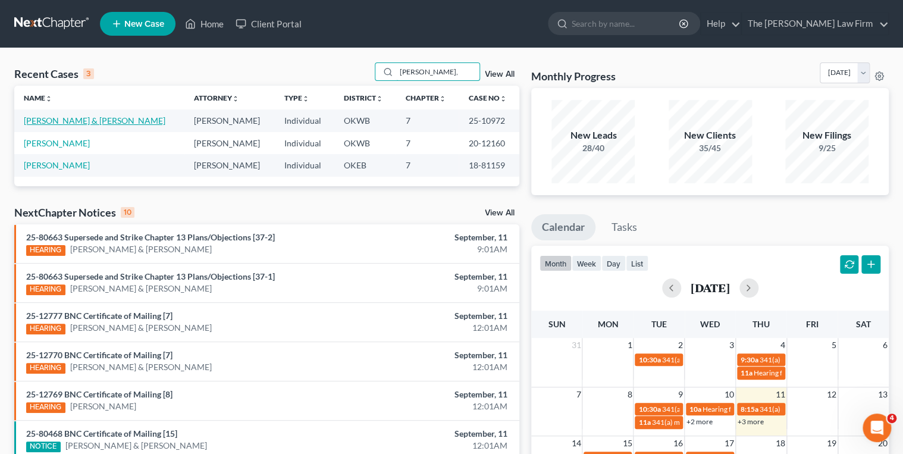
type input "[PERSON_NAME],"
click at [90, 116] on link "[PERSON_NAME] & [PERSON_NAME]" at bounding box center [95, 120] width 142 height 10
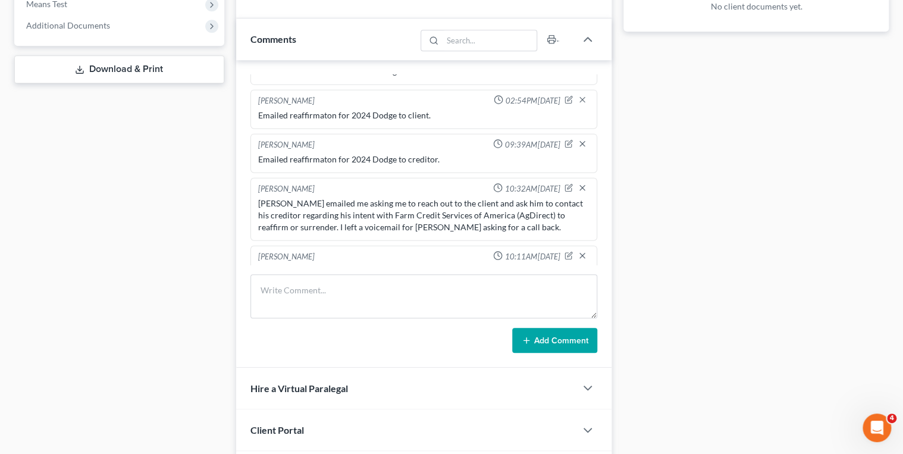
scroll to position [476, 0]
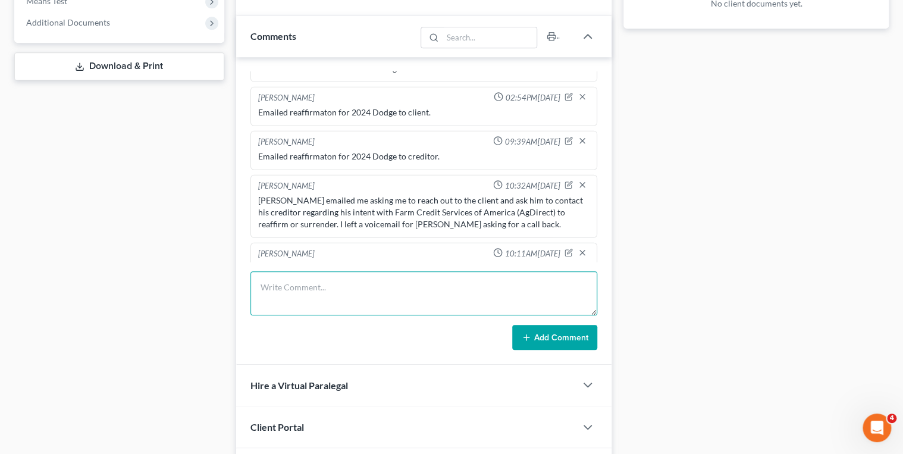
click at [476, 286] on textarea at bounding box center [423, 293] width 347 height 44
type textarea "LVM to check status of 3 reaffirmation agreements that were emailed on 8/29/25"
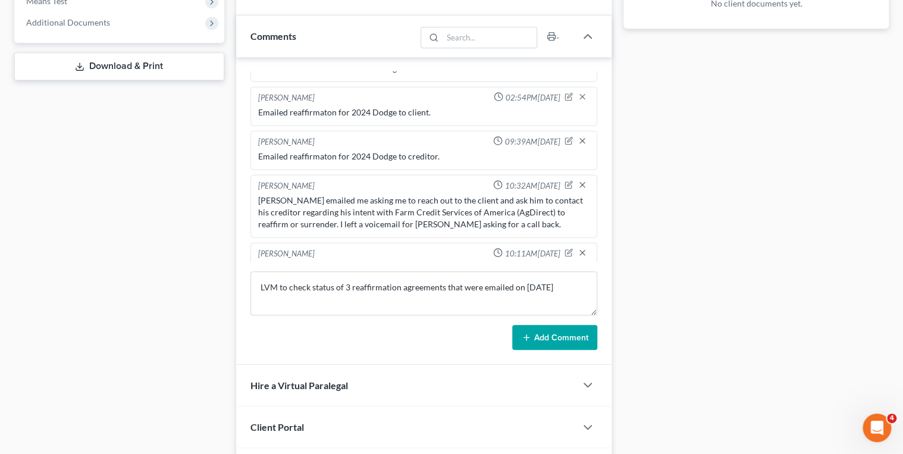
click at [565, 338] on button "Add Comment" at bounding box center [554, 337] width 85 height 25
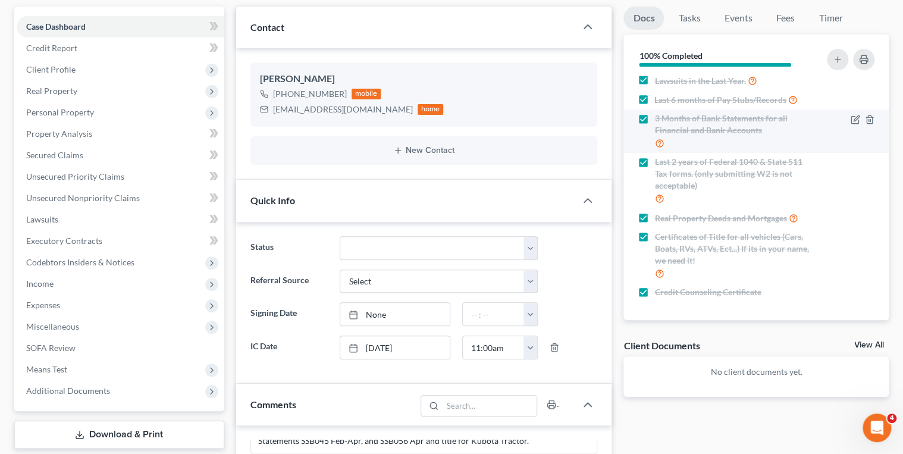
scroll to position [0, 0]
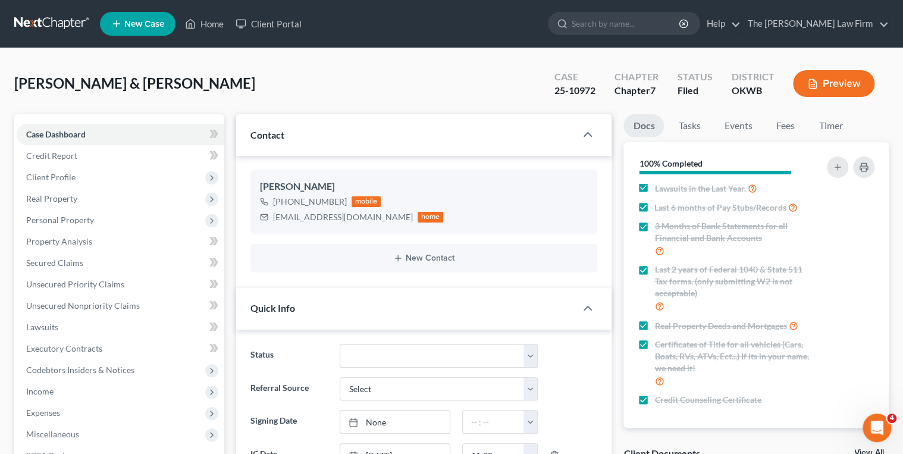
click at [55, 24] on link at bounding box center [52, 23] width 76 height 21
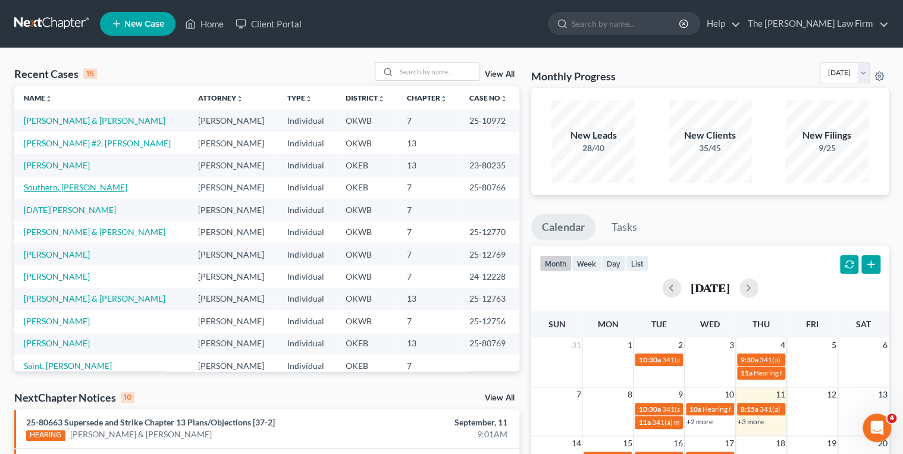
click at [37, 186] on link "Southern, [PERSON_NAME]" at bounding box center [75, 187] width 103 height 10
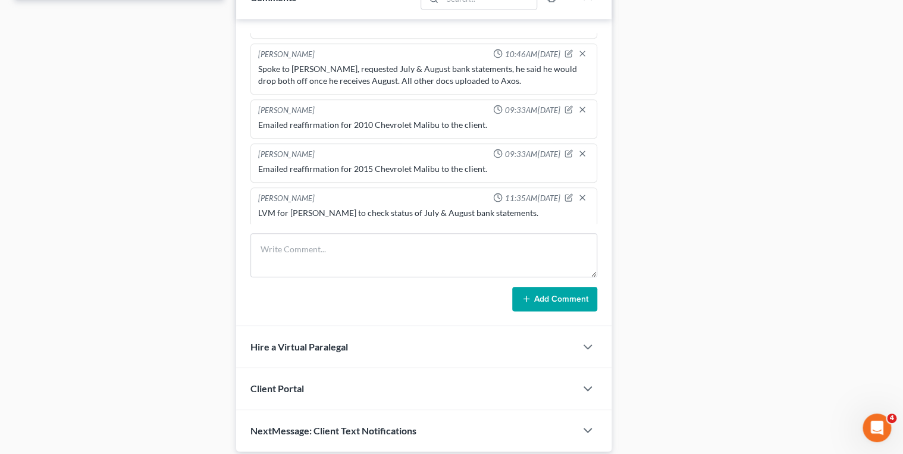
scroll to position [596, 0]
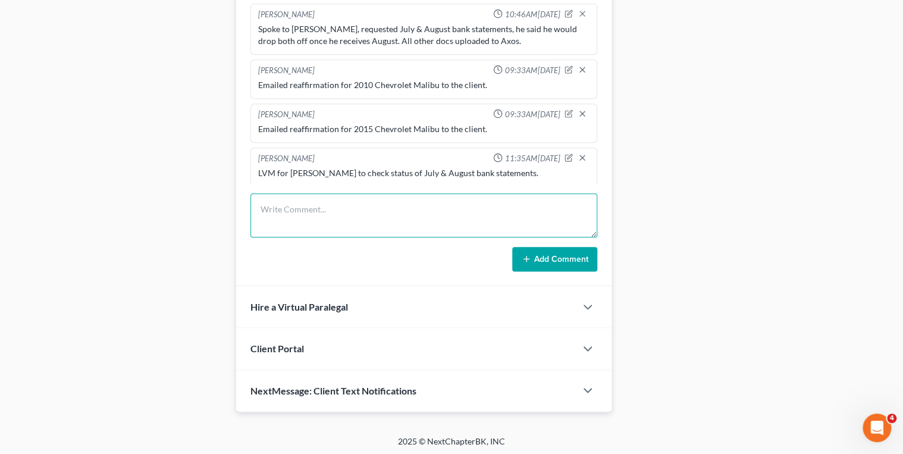
click at [354, 201] on textarea at bounding box center [423, 215] width 347 height 44
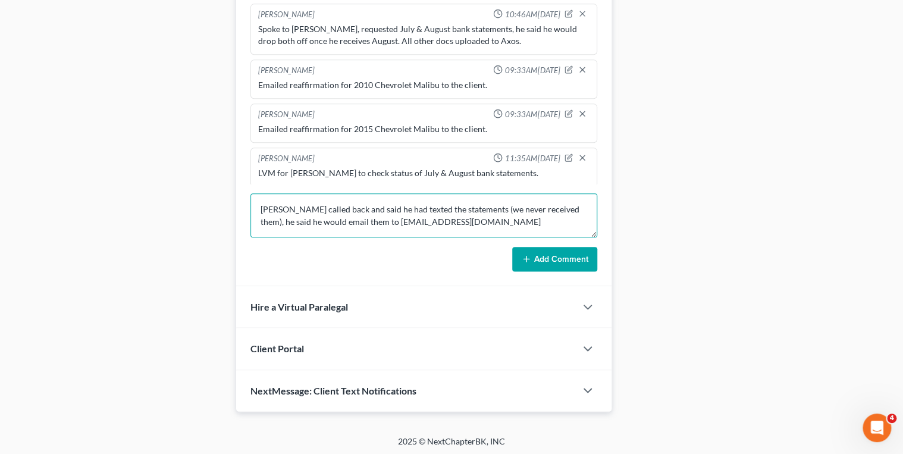
type textarea "[PERSON_NAME] called back and said he had texted the statements (we never recei…"
click at [529, 247] on button "Add Comment" at bounding box center [554, 259] width 85 height 25
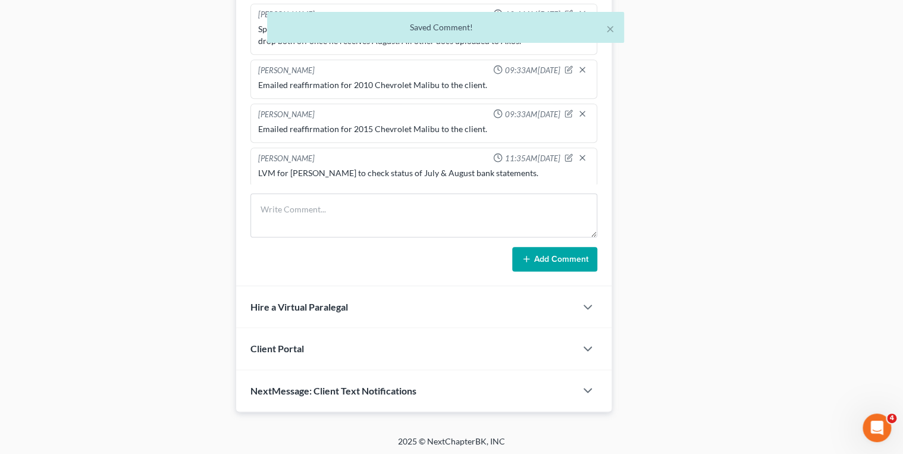
scroll to position [360, 0]
